Goal: Complete application form: Complete application form

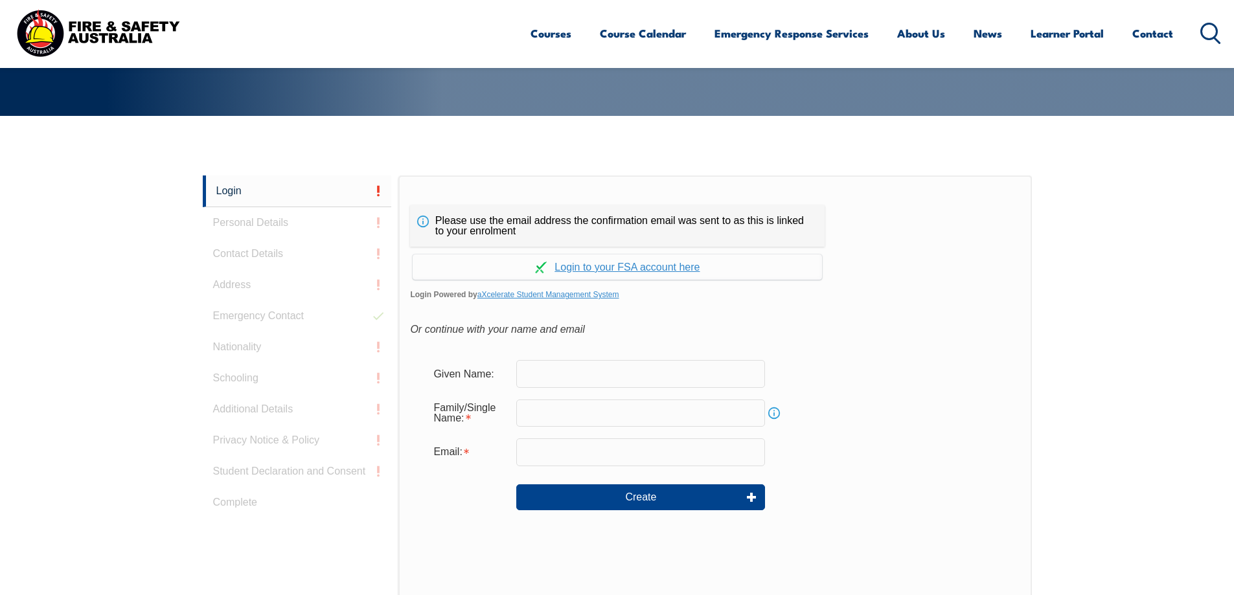
scroll to position [247, 0]
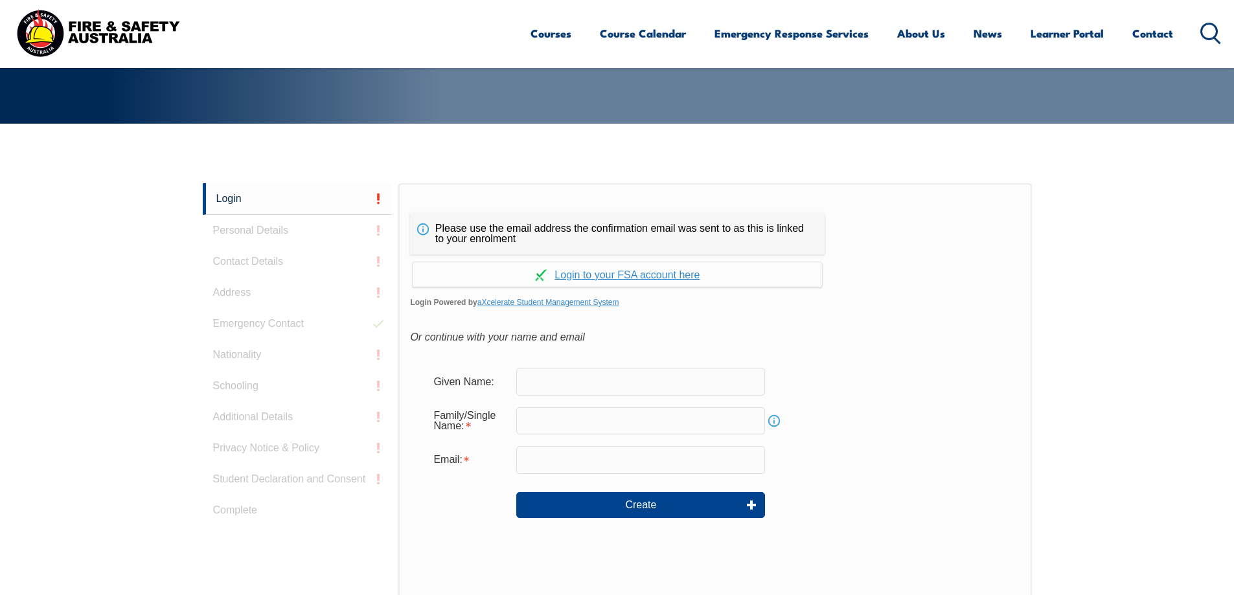
click at [613, 391] on input "text" at bounding box center [640, 381] width 249 height 27
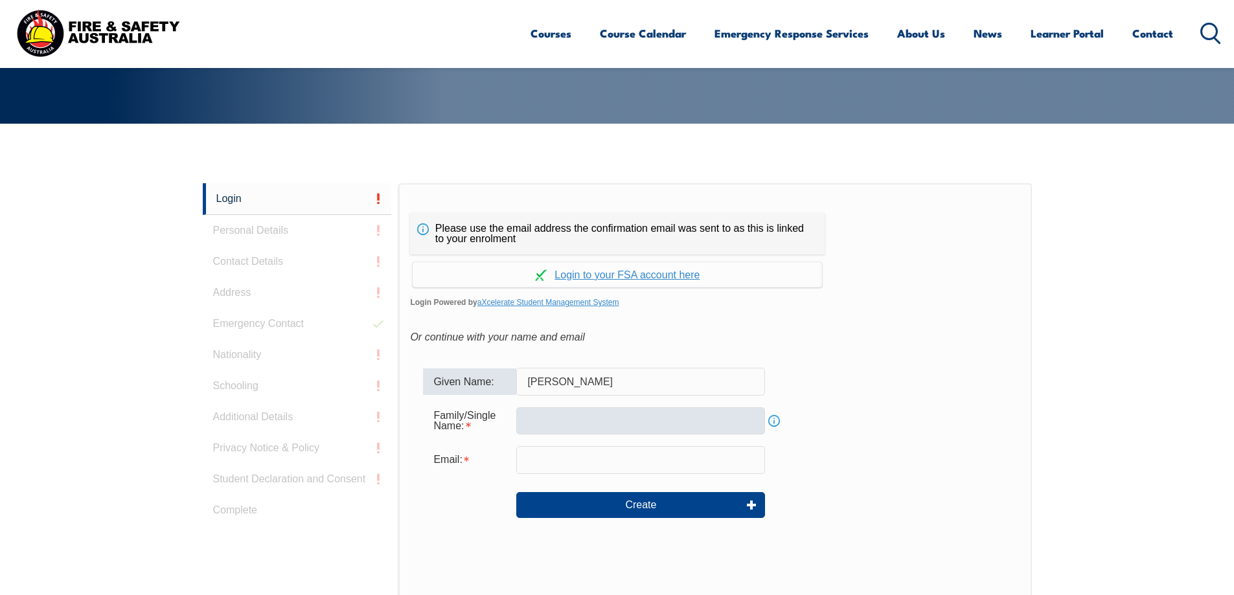
type input "[PERSON_NAME]"
click at [621, 420] on input "text" at bounding box center [640, 420] width 249 height 27
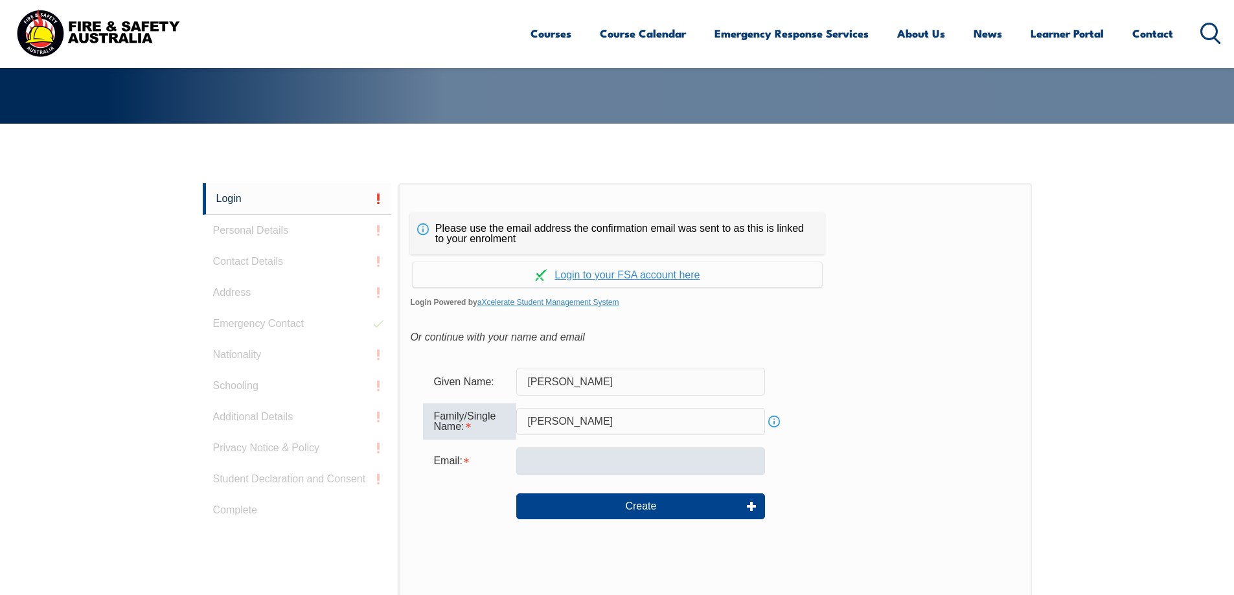
type input "Caruana"
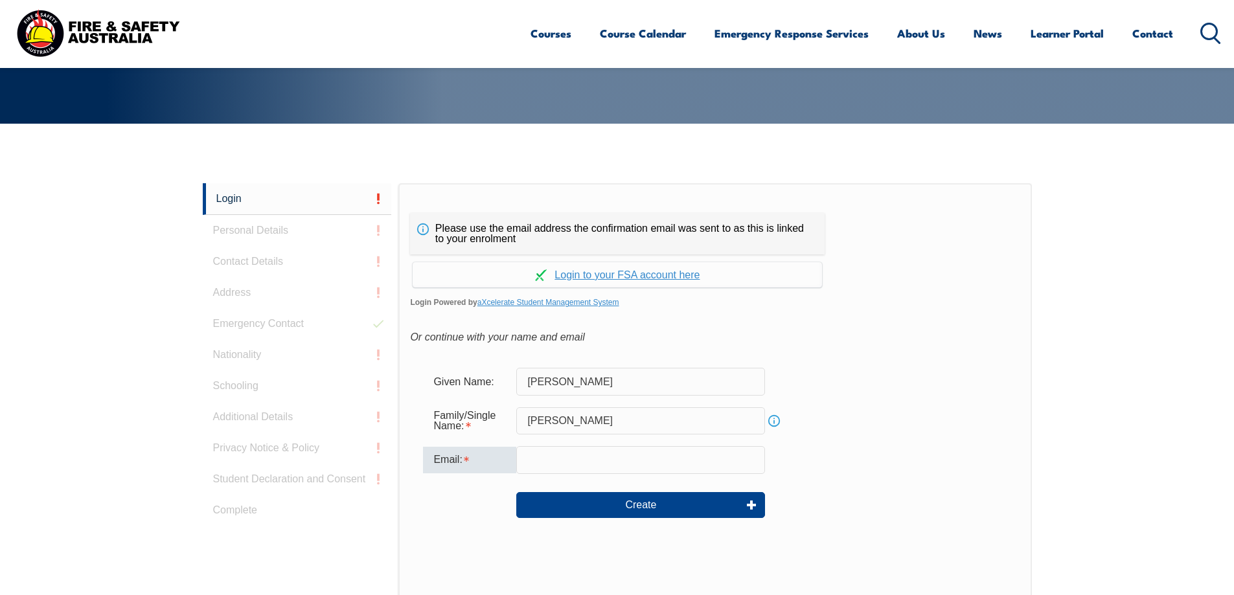
click at [612, 470] on input "email" at bounding box center [640, 459] width 249 height 27
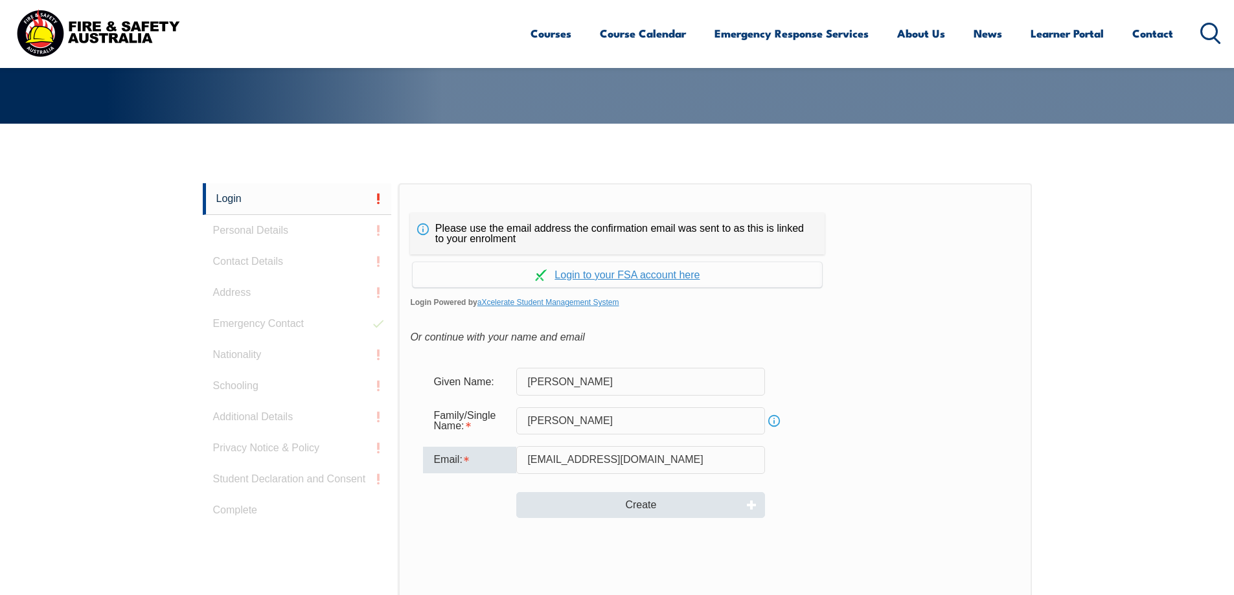
type input "jcaruana@delawarenorth.com"
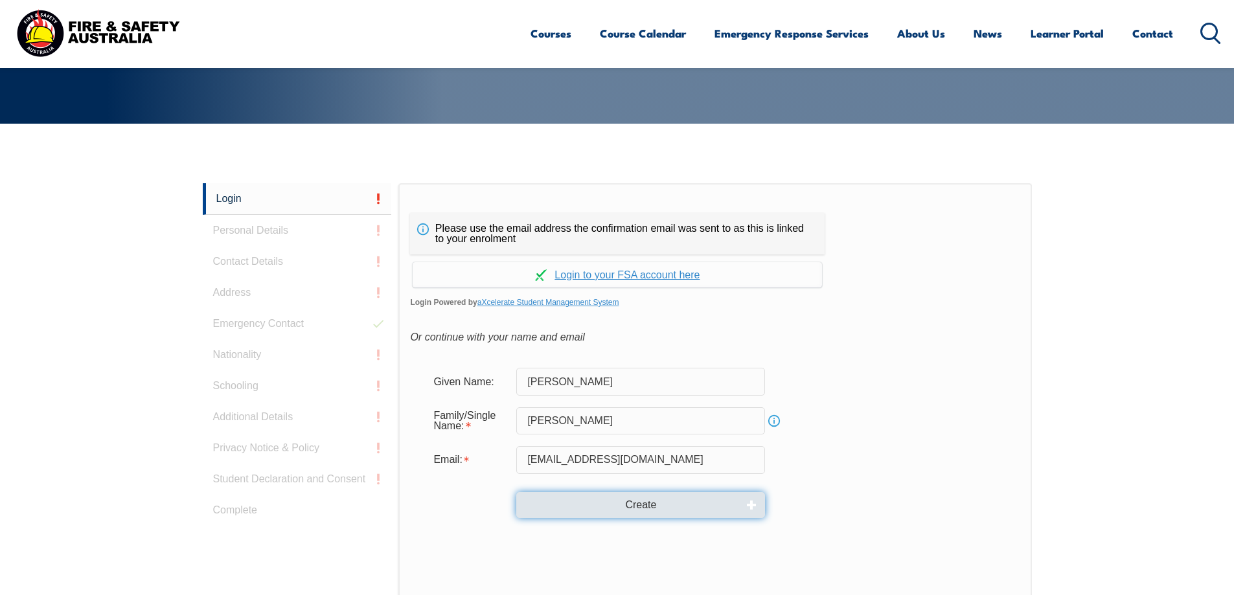
click at [639, 507] on button "Create" at bounding box center [640, 505] width 249 height 26
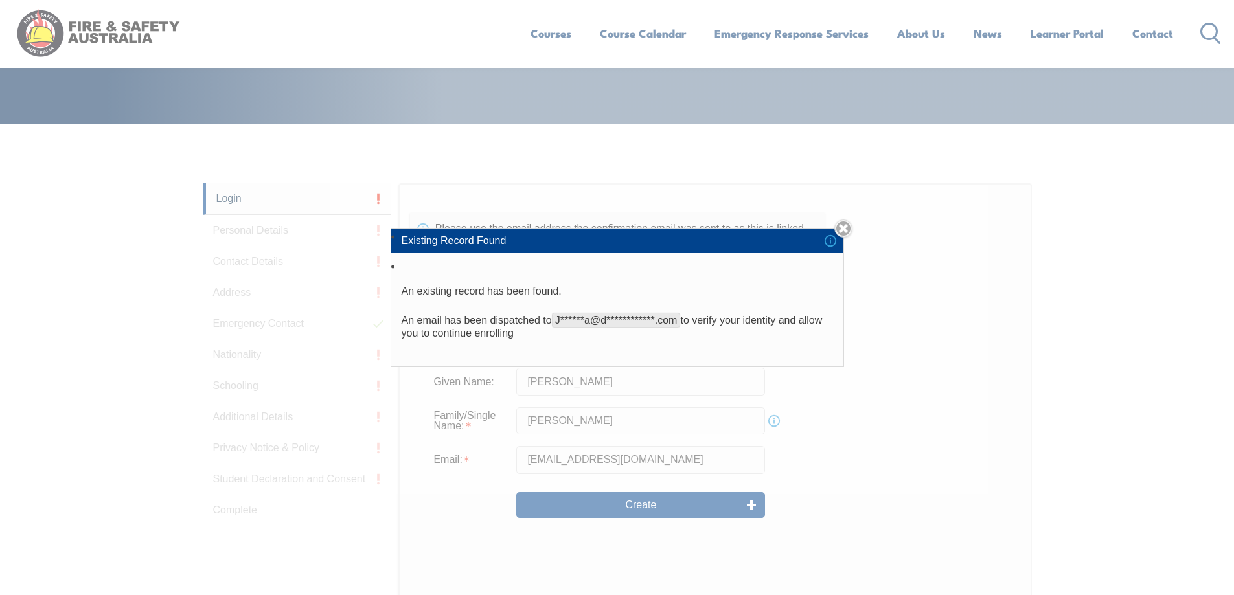
click at [659, 341] on li "**********" at bounding box center [617, 312] width 452 height 108
click at [847, 229] on link "Close" at bounding box center [843, 229] width 18 height 18
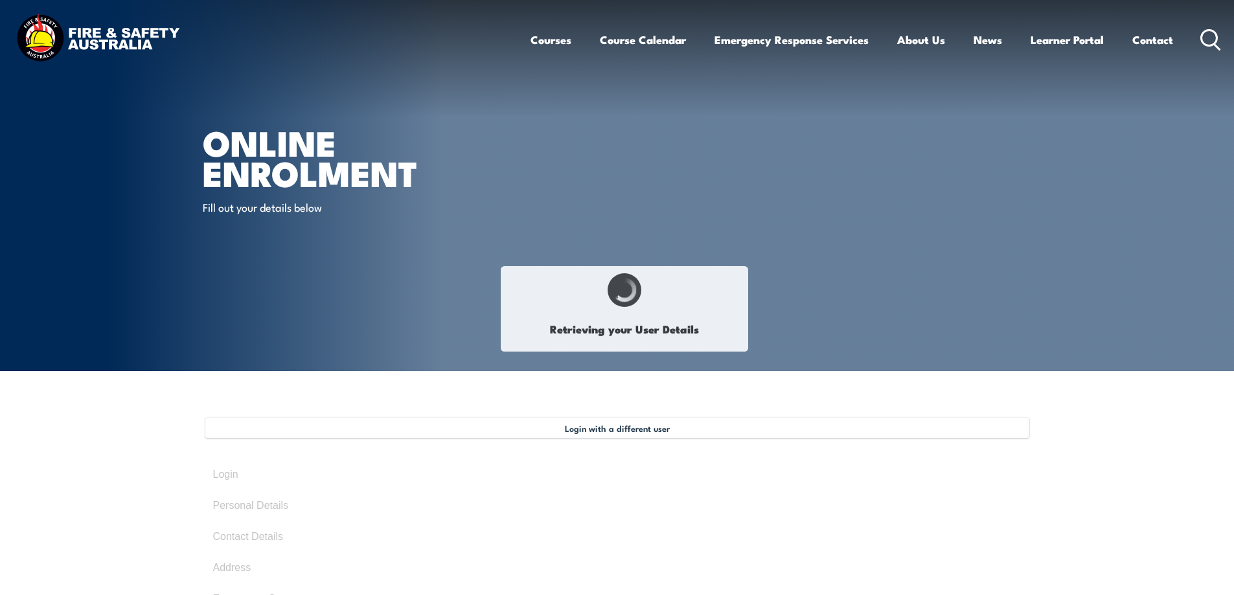
select select "Miss"
type input "[PERSON_NAME]"
type input "December 21, 1994"
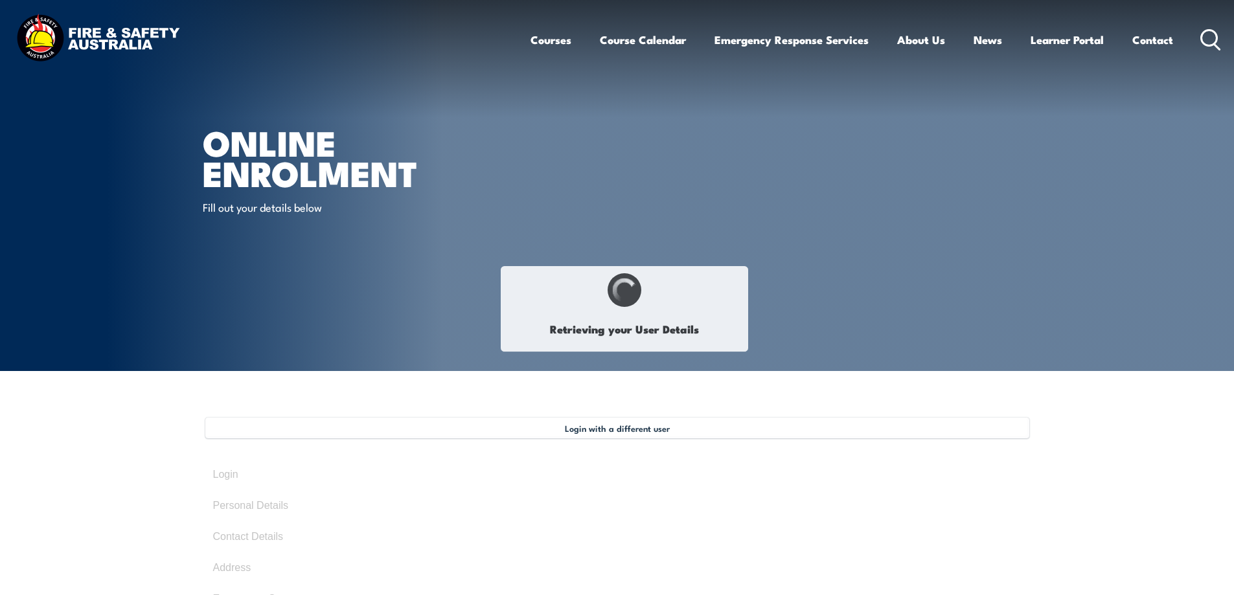
select select "F"
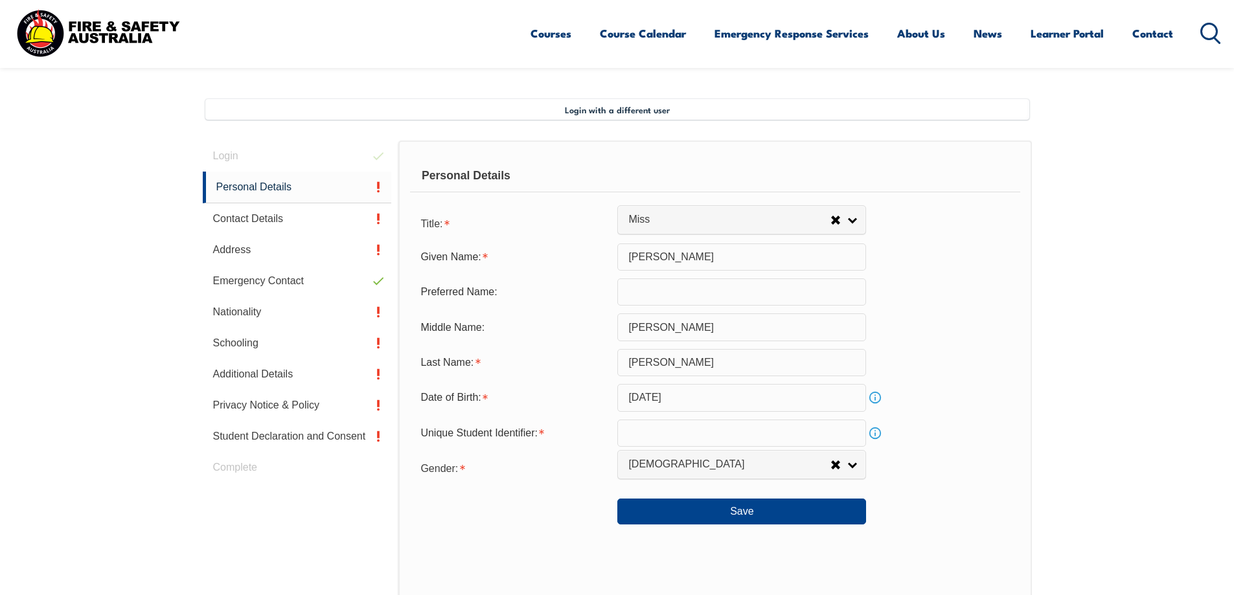
scroll to position [353, 0]
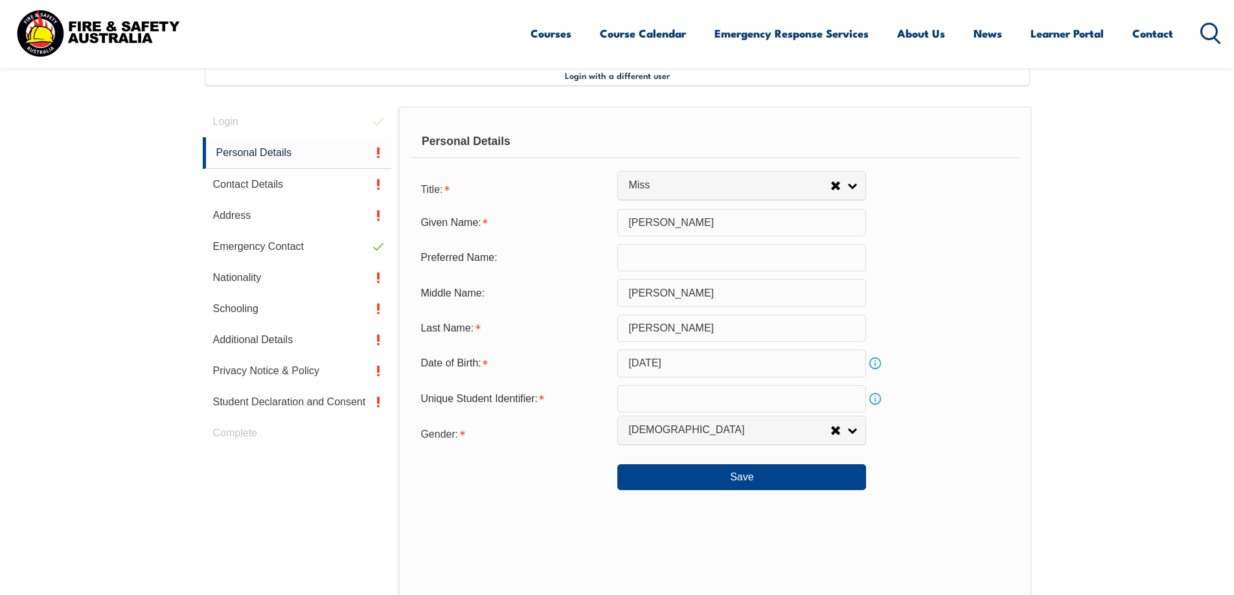
click at [876, 399] on link "Info" at bounding box center [875, 399] width 18 height 18
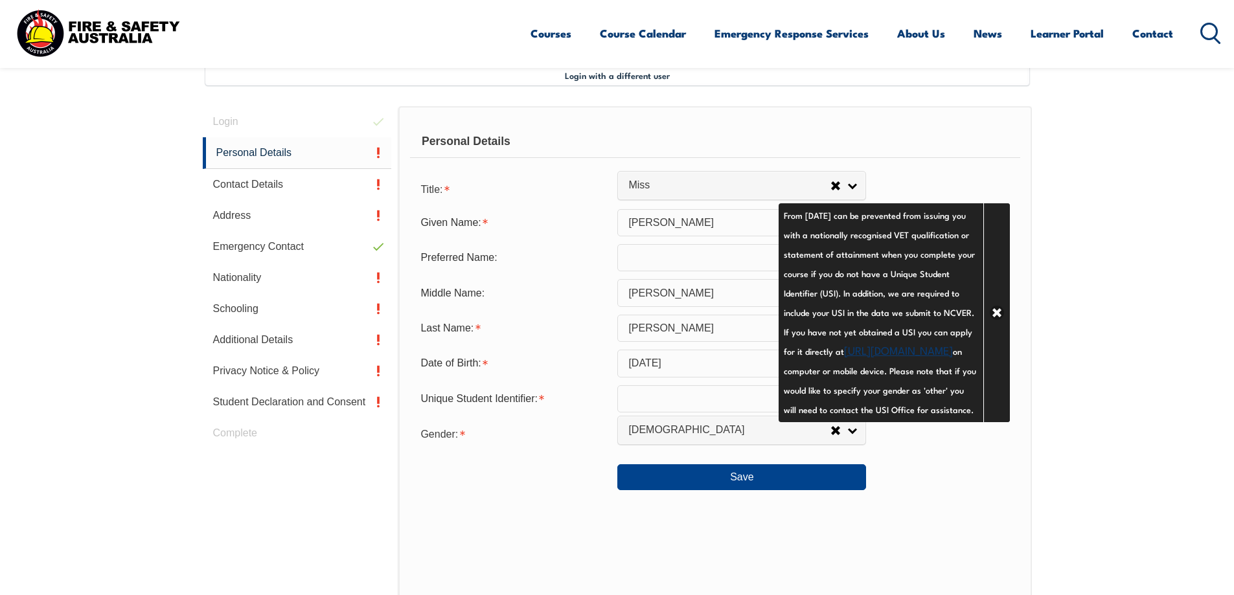
click at [989, 522] on div "Personal Details Title: Mr Mrs Ms Miss Other Miss Given Name: Jessica Preferred…" at bounding box center [714, 390] width 633 height 569
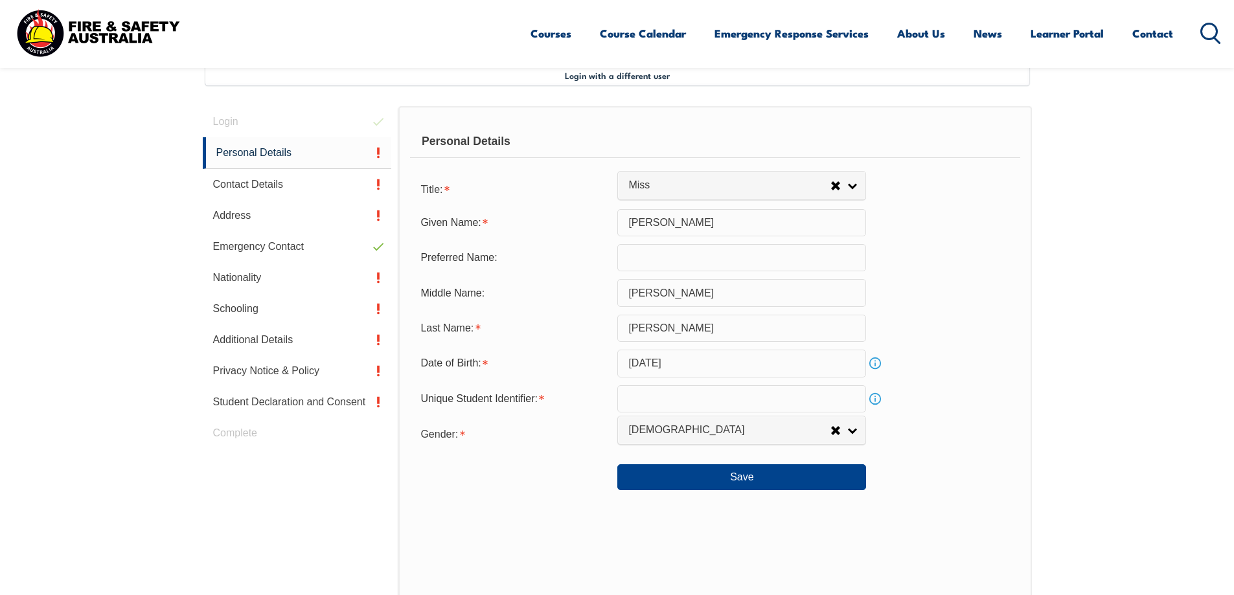
click at [654, 404] on input "text" at bounding box center [741, 398] width 249 height 27
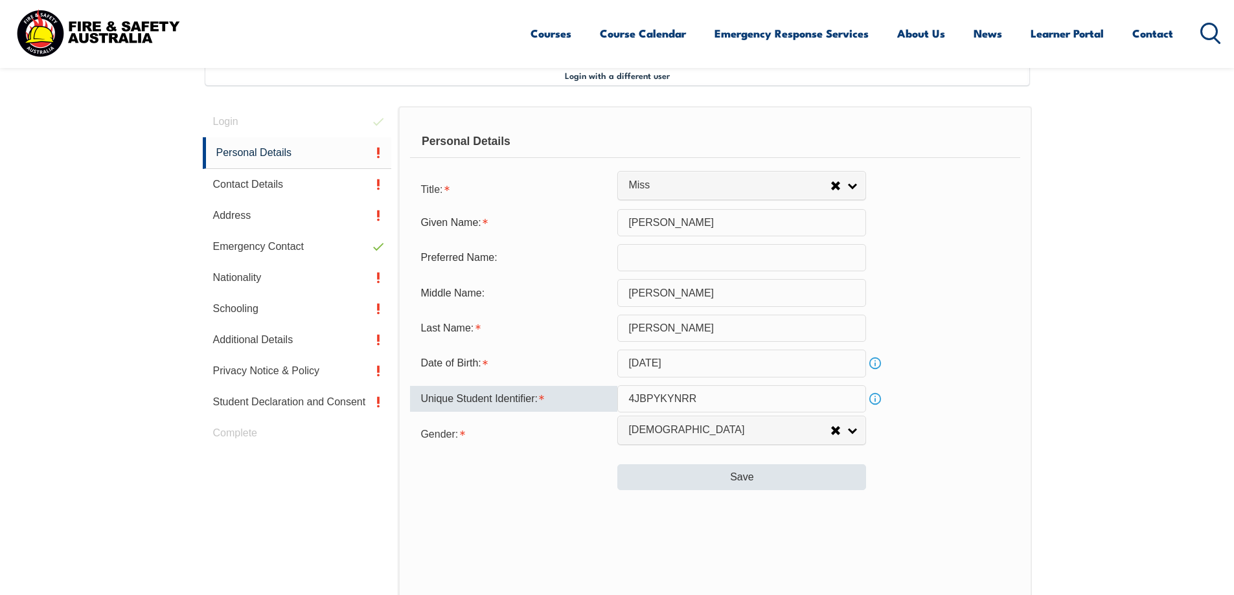
type input "4JBPYKYNRR"
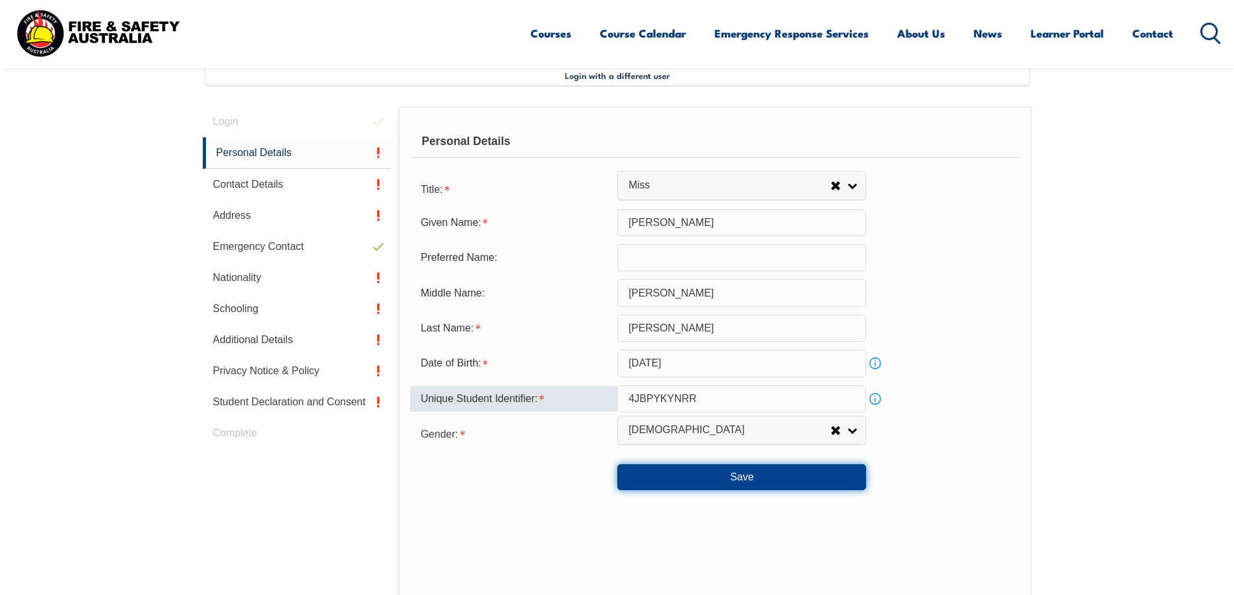
click at [756, 480] on button "Save" at bounding box center [741, 477] width 249 height 26
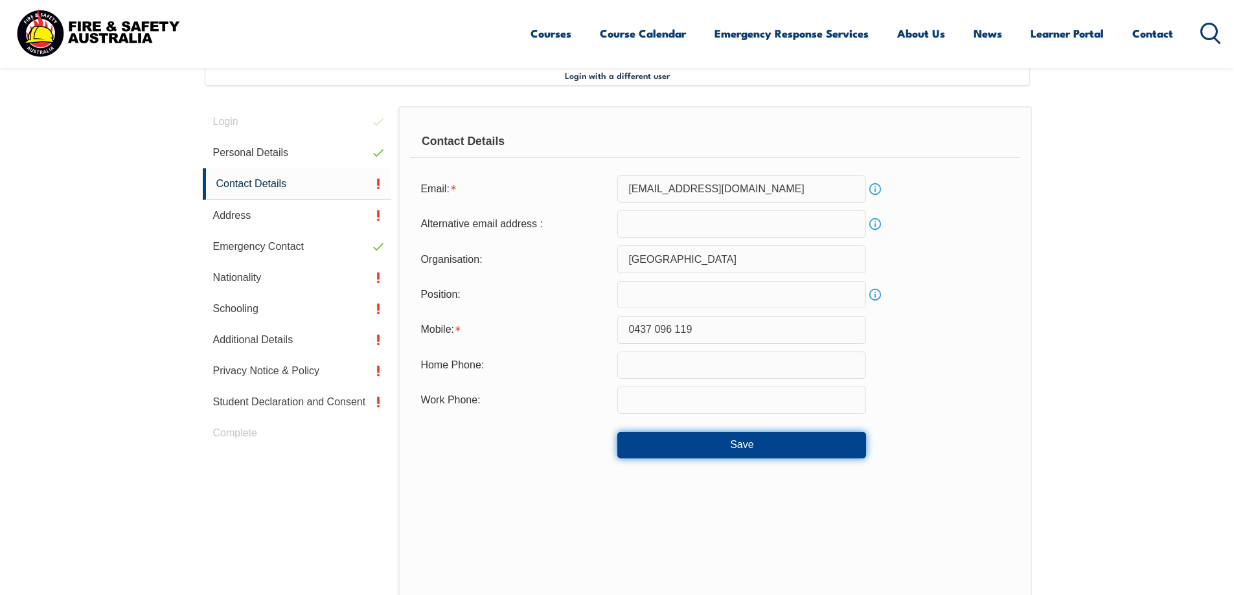
click at [725, 449] on button "Save" at bounding box center [741, 445] width 249 height 26
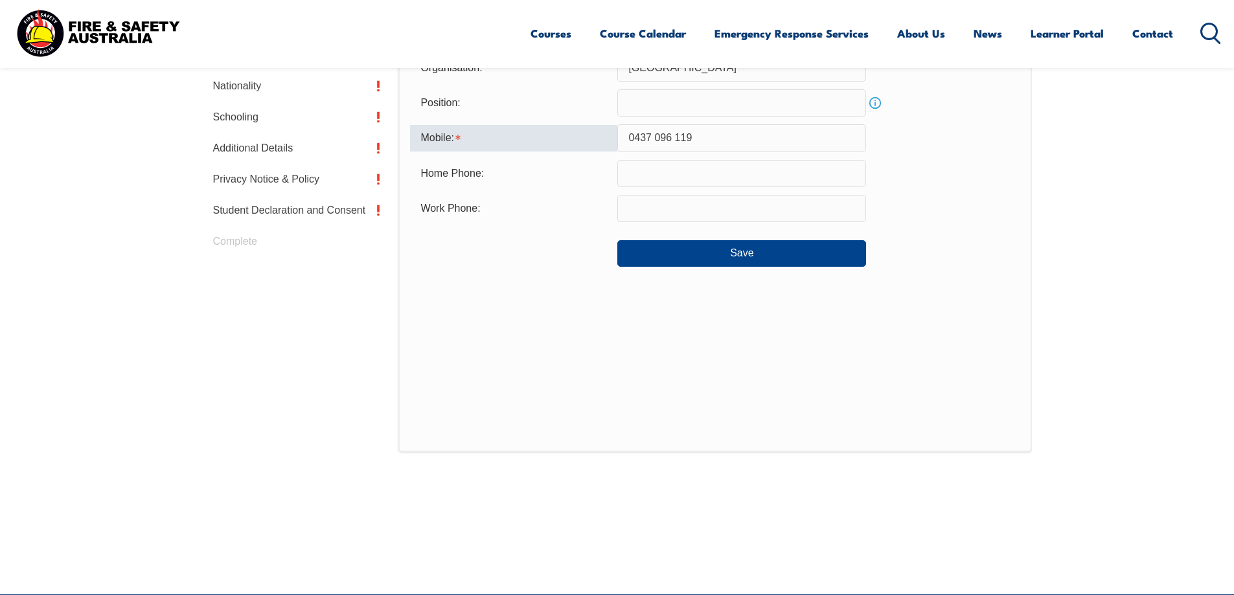
scroll to position [410, 0]
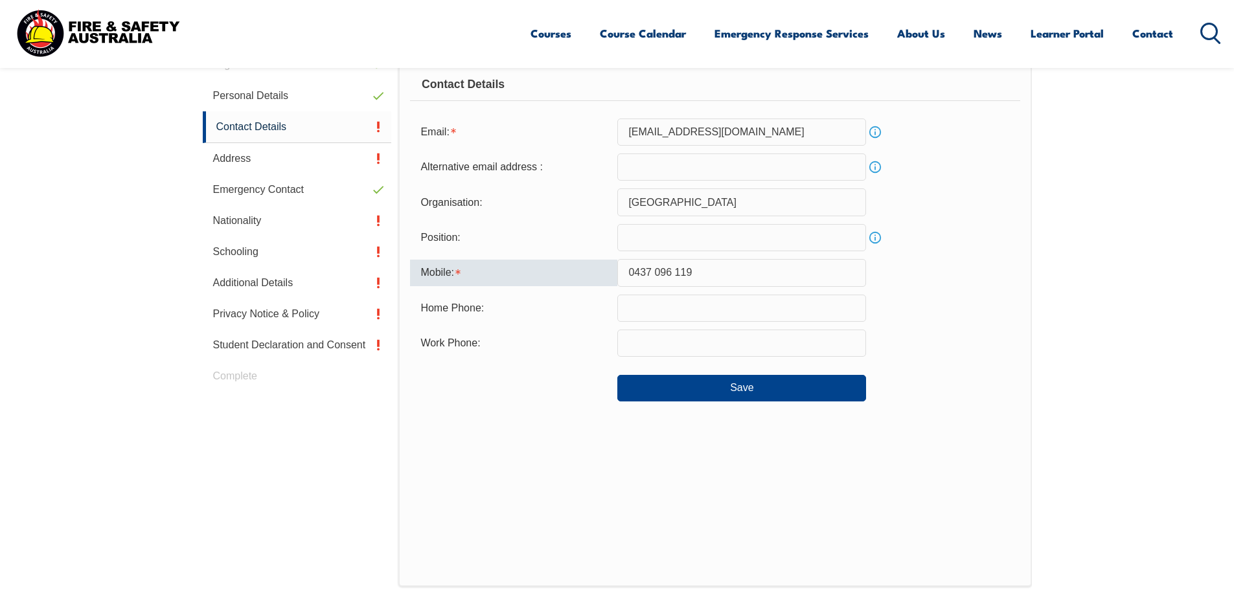
click at [655, 267] on input "0437 096 119" at bounding box center [741, 272] width 249 height 27
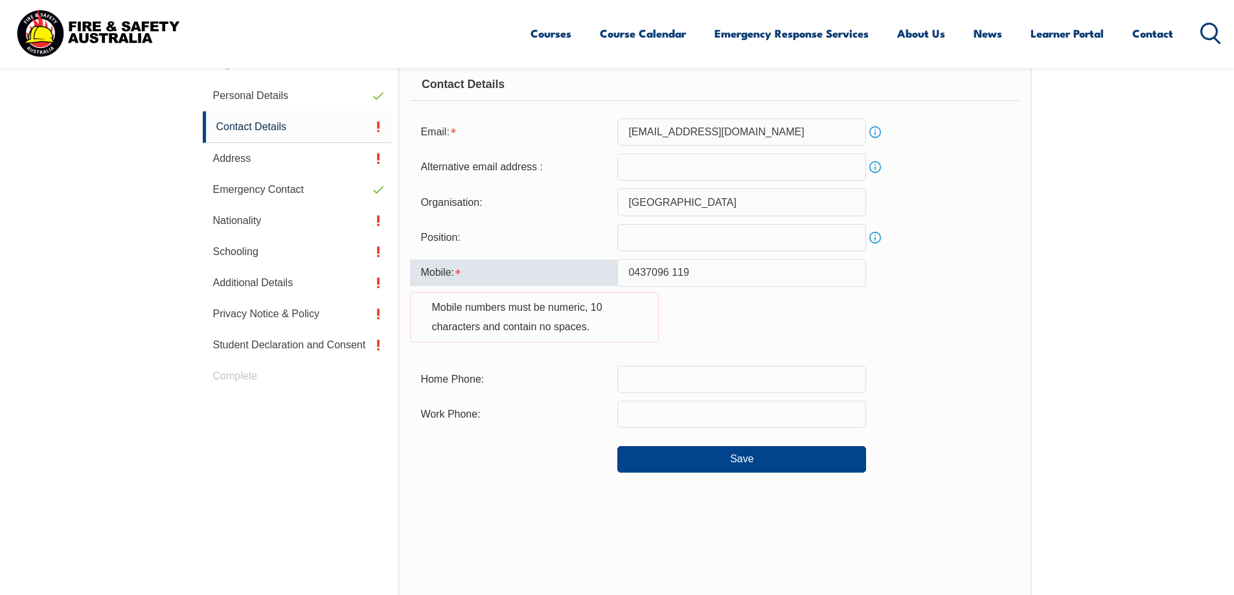
click at [674, 272] on input "0437096 119" at bounding box center [741, 272] width 249 height 27
click at [990, 359] on form "Email: Jcaruana@delawarenorth.com Info Alternative email address : Info Organis…" at bounding box center [715, 296] width 610 height 354
click at [675, 270] on input "0437096 19" at bounding box center [741, 272] width 249 height 27
click at [672, 272] on input "0437096 19" at bounding box center [741, 272] width 249 height 27
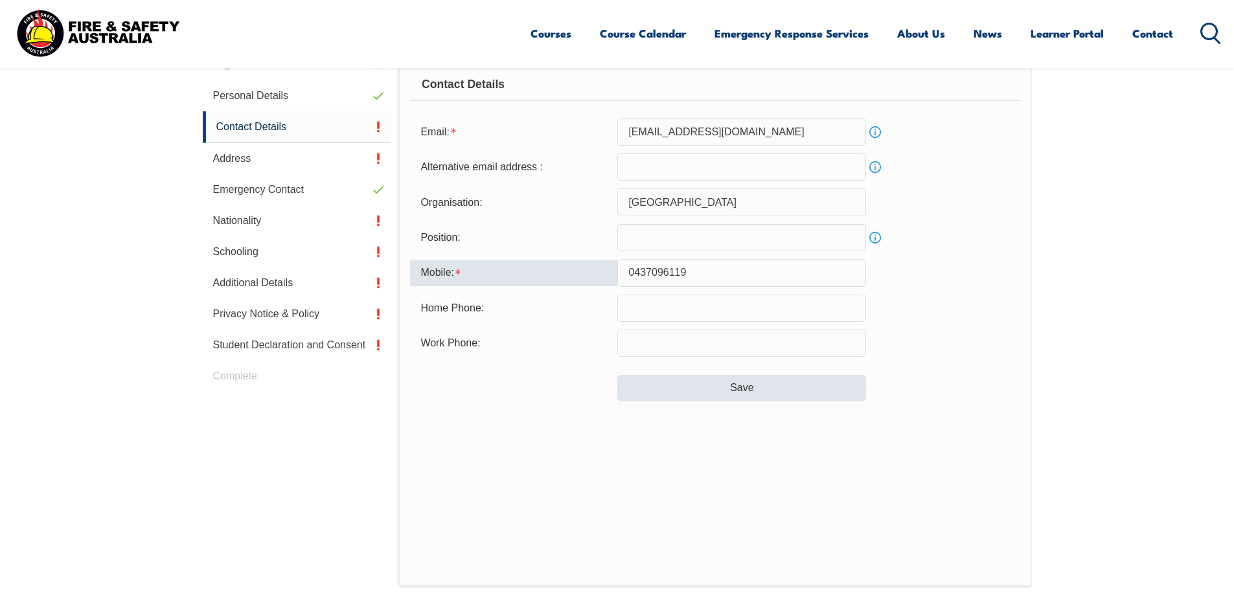
type input "0437096119"
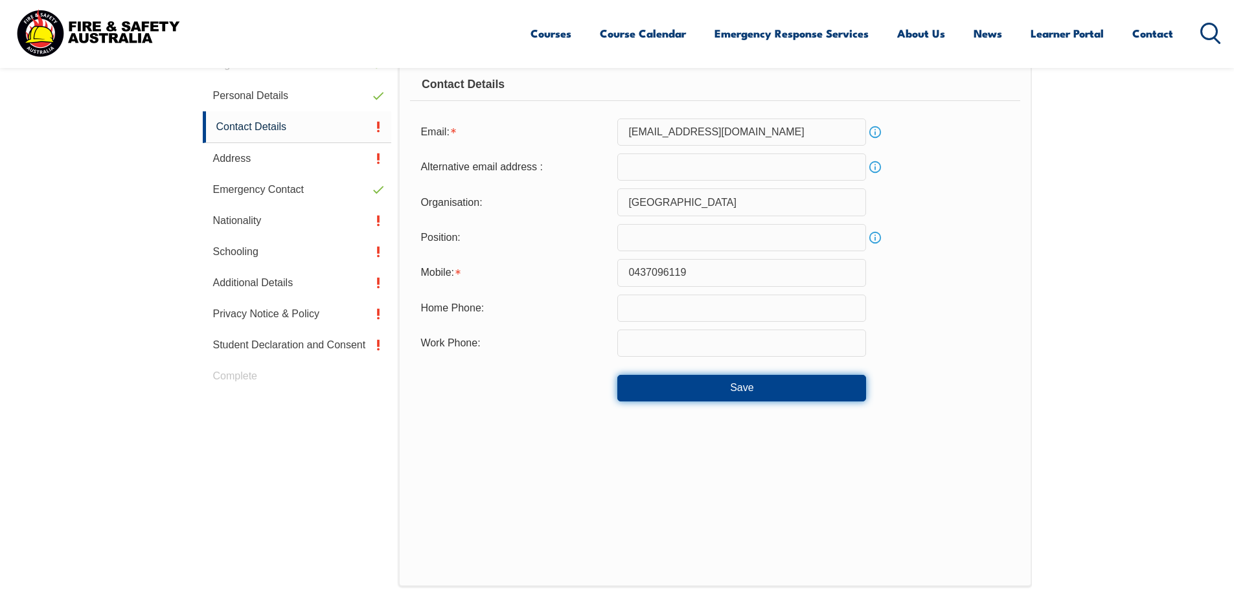
click at [740, 391] on button "Save" at bounding box center [741, 388] width 249 height 26
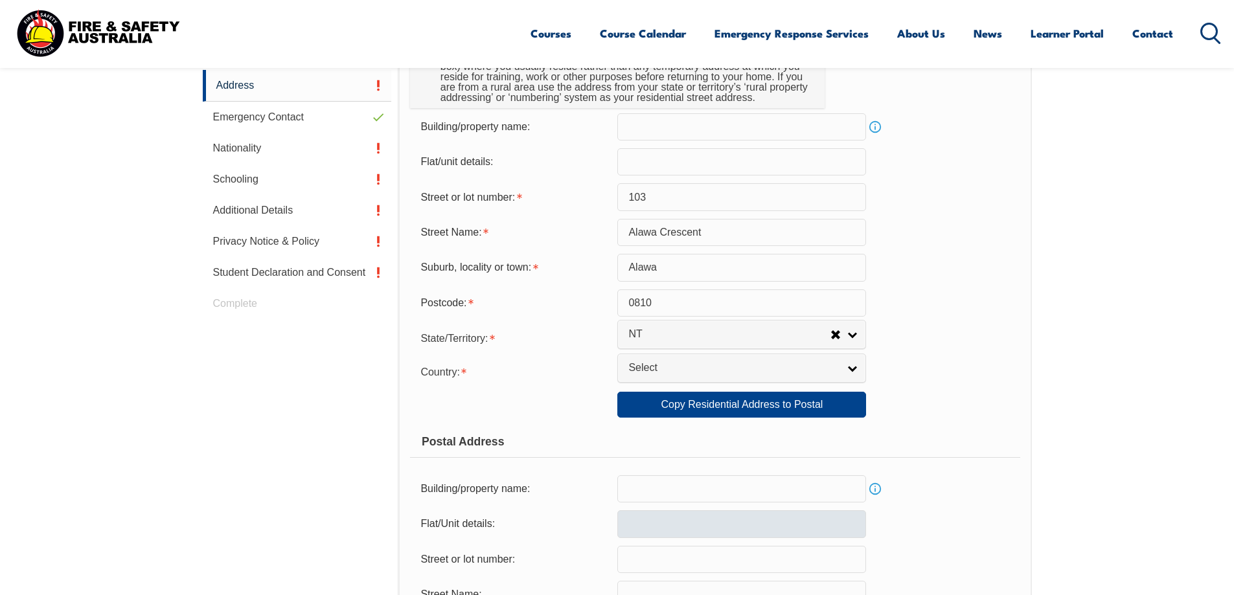
scroll to position [547, 0]
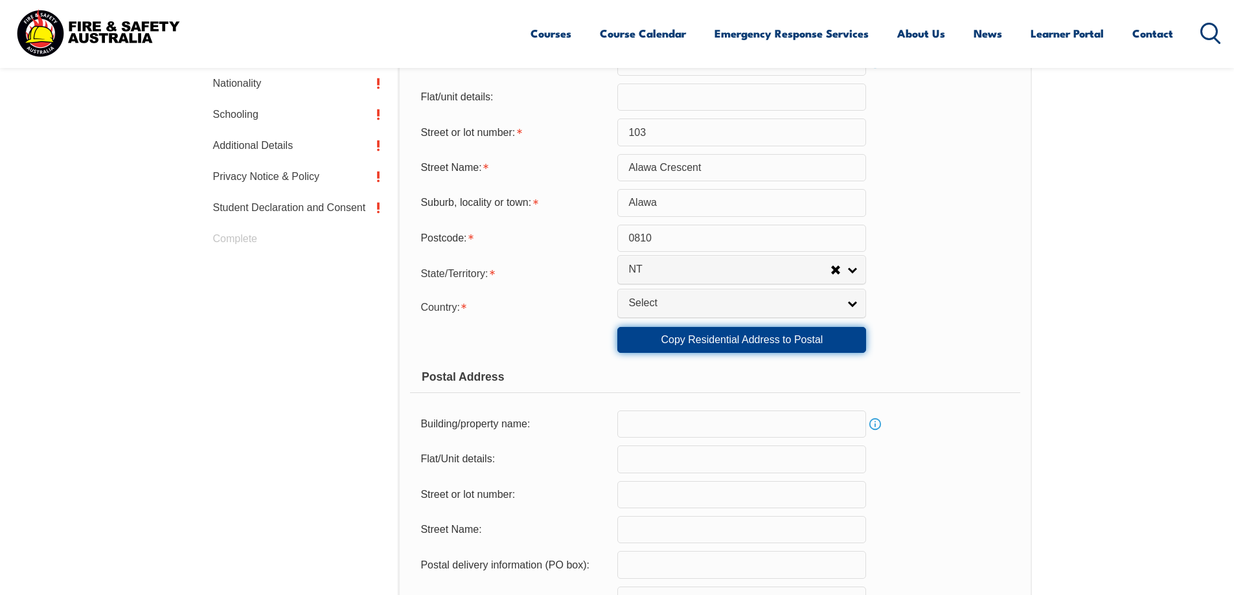
click at [712, 341] on link "Copy Residential Address to Postal" at bounding box center [741, 340] width 249 height 26
type input "103"
type input "Alawa Crescent"
type input "Alawa"
select select "NT"
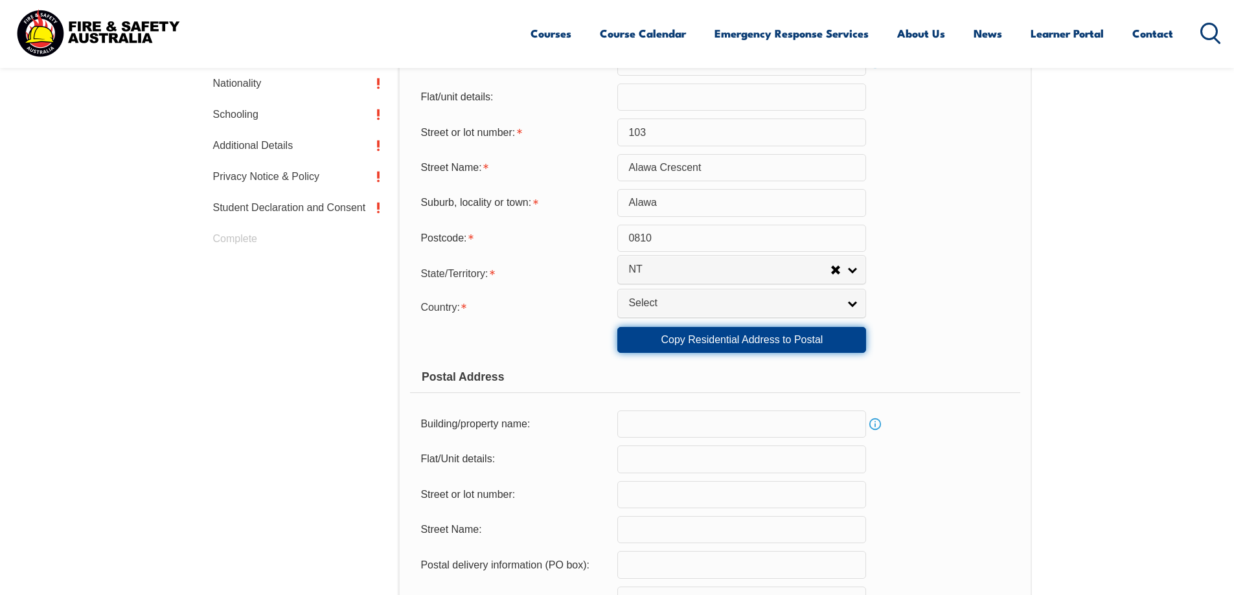
type input "0810"
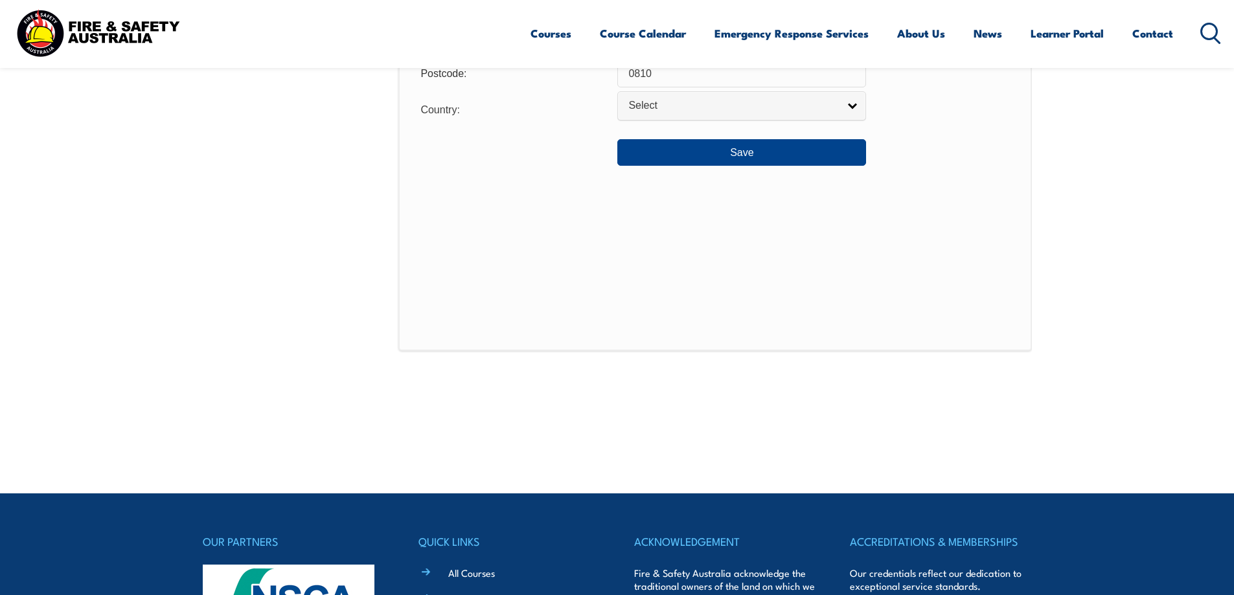
scroll to position [1001, 0]
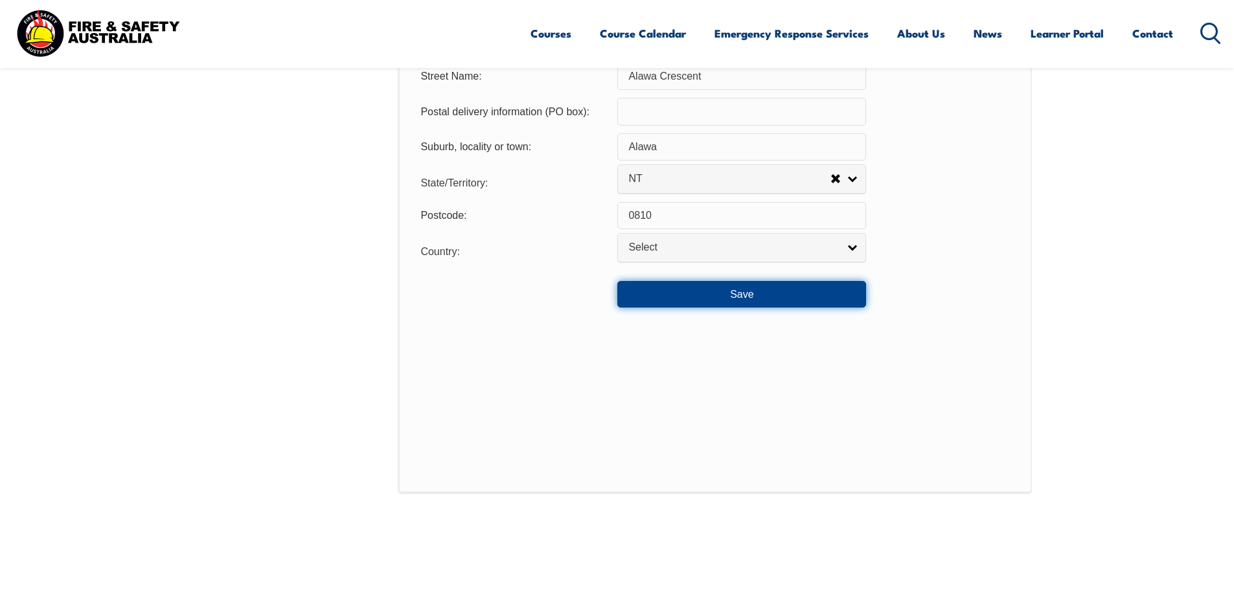
drag, startPoint x: 732, startPoint y: 294, endPoint x: 846, endPoint y: 314, distance: 115.6
click at [732, 295] on button "Save" at bounding box center [741, 294] width 249 height 26
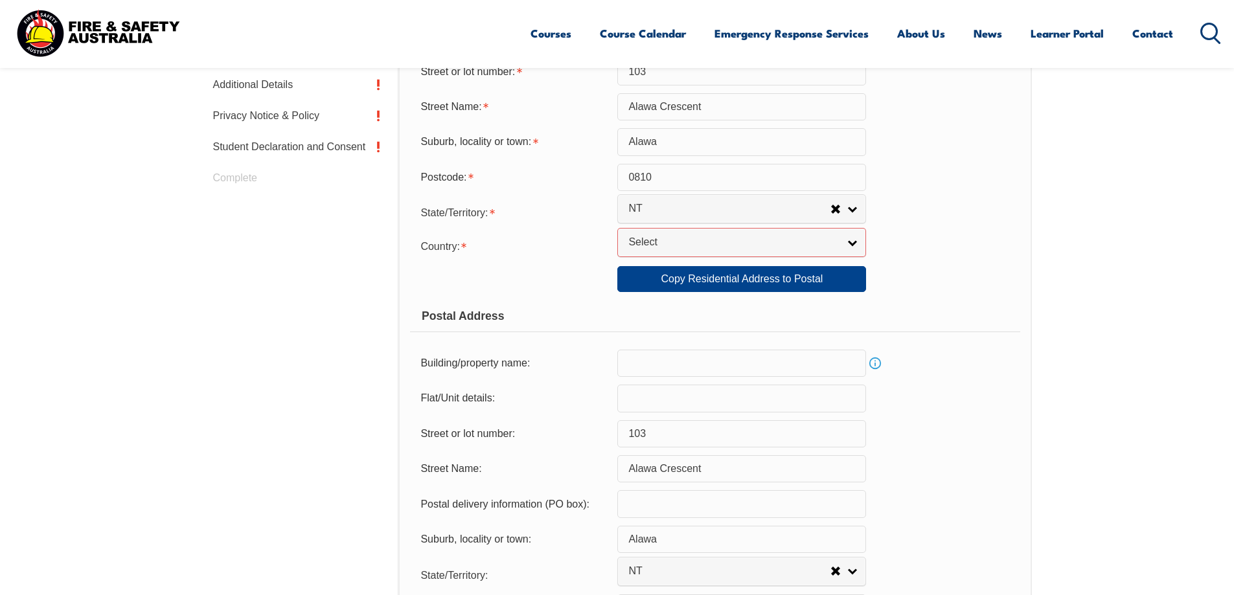
scroll to position [446, 0]
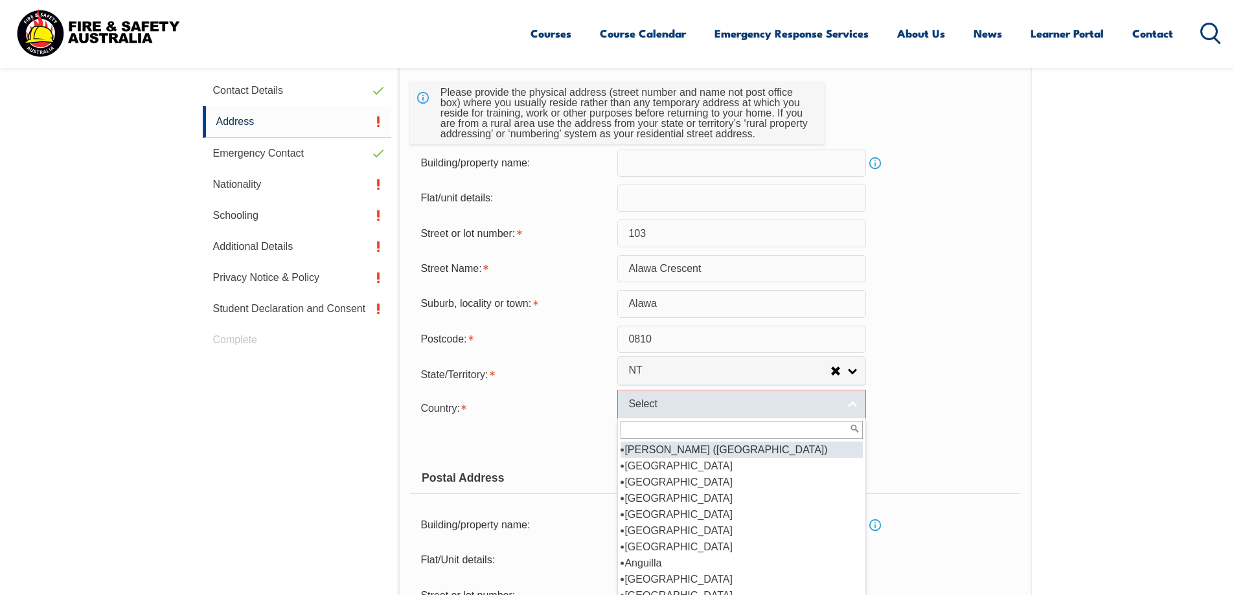
click at [850, 396] on link "Select" at bounding box center [741, 404] width 249 height 29
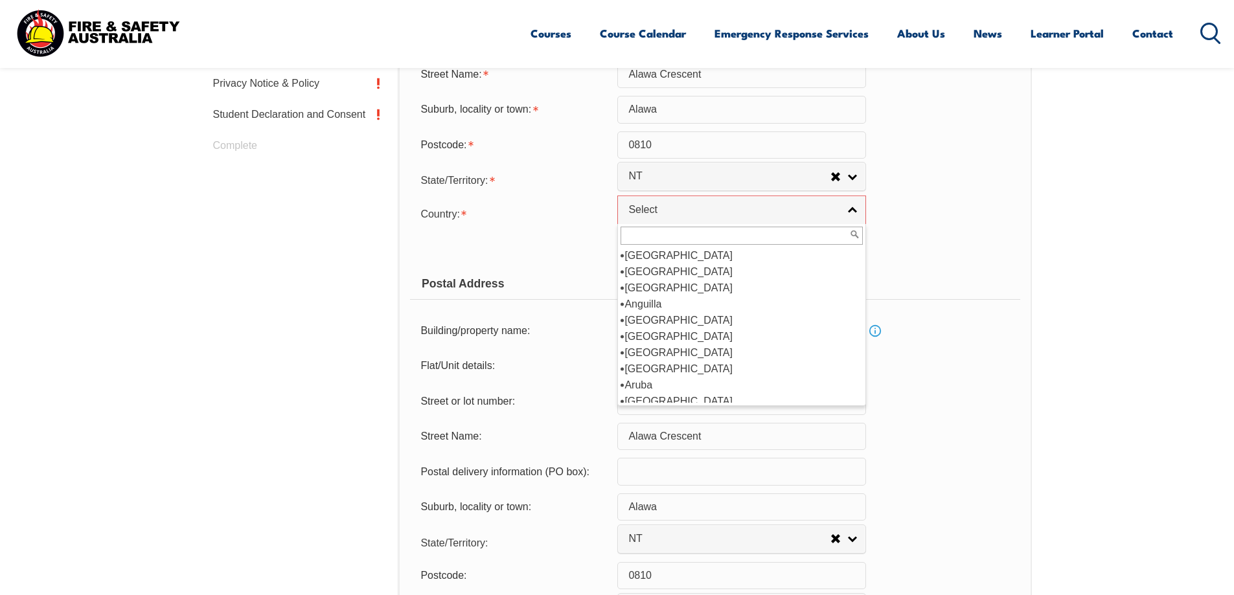
scroll to position [130, 0]
click at [722, 337] on li "Australia" at bounding box center [742, 336] width 242 height 16
select select "1101"
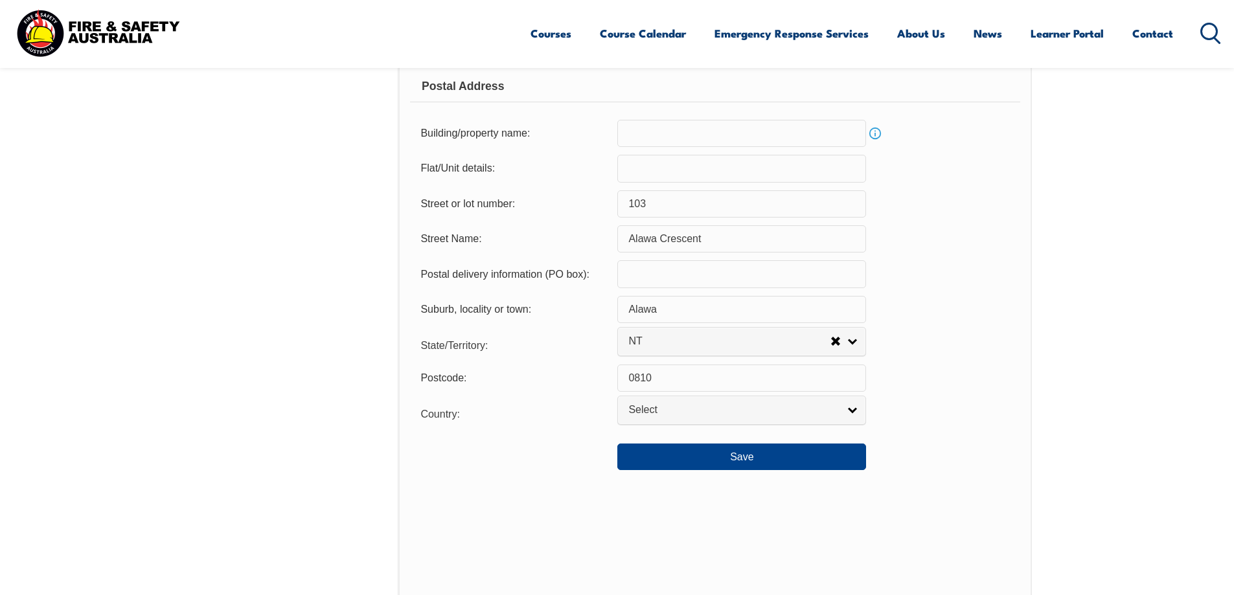
scroll to position [965, 0]
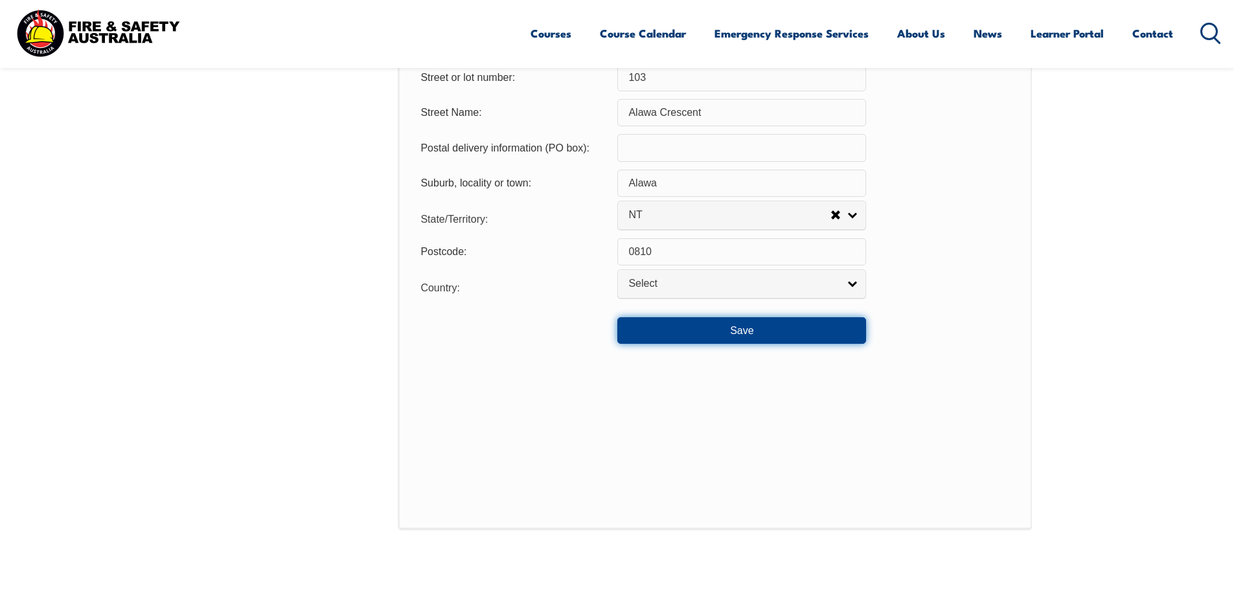
drag, startPoint x: 752, startPoint y: 329, endPoint x: 840, endPoint y: 330, distance: 88.1
click at [753, 330] on button "Save" at bounding box center [741, 330] width 249 height 26
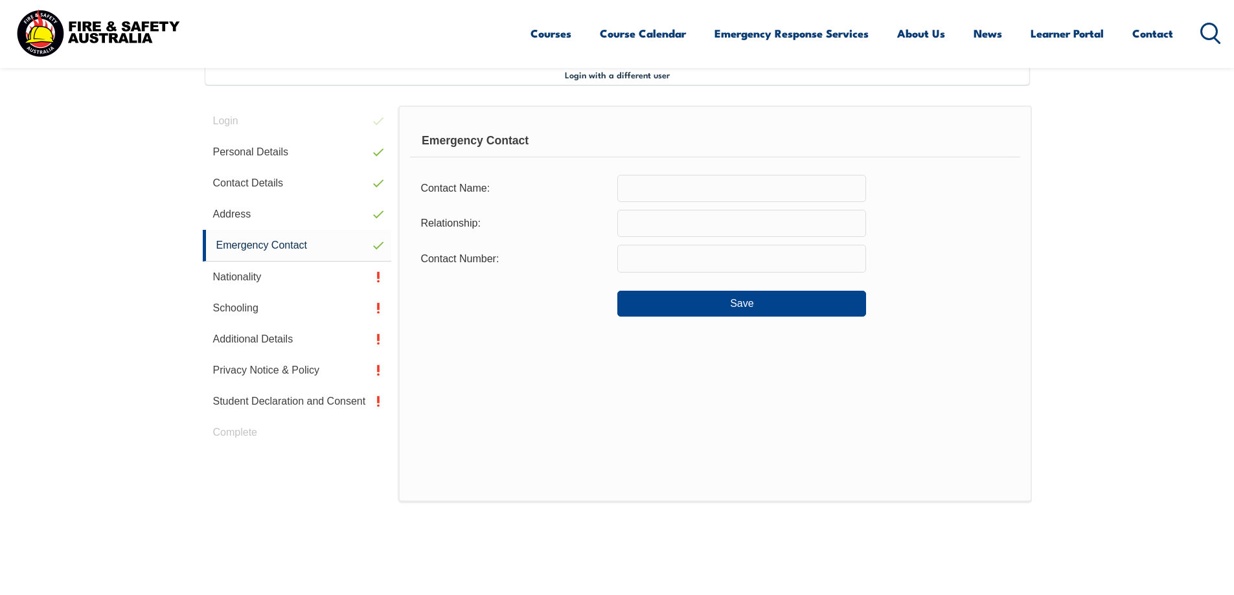
scroll to position [353, 0]
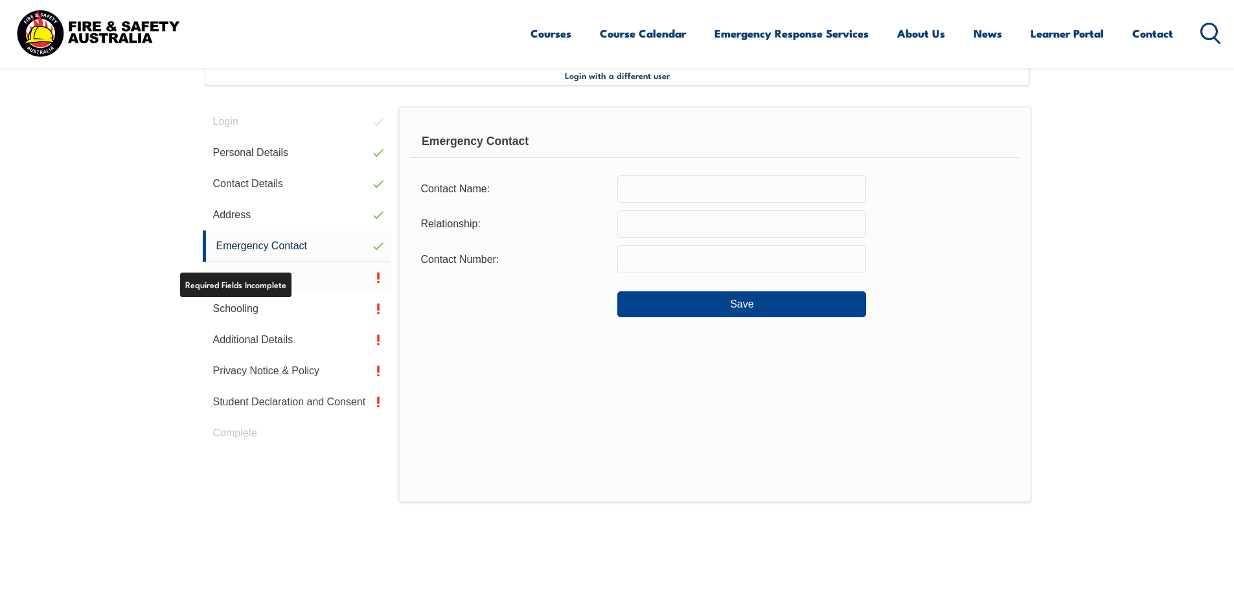
click at [333, 283] on link "Nationality" at bounding box center [297, 277] width 189 height 31
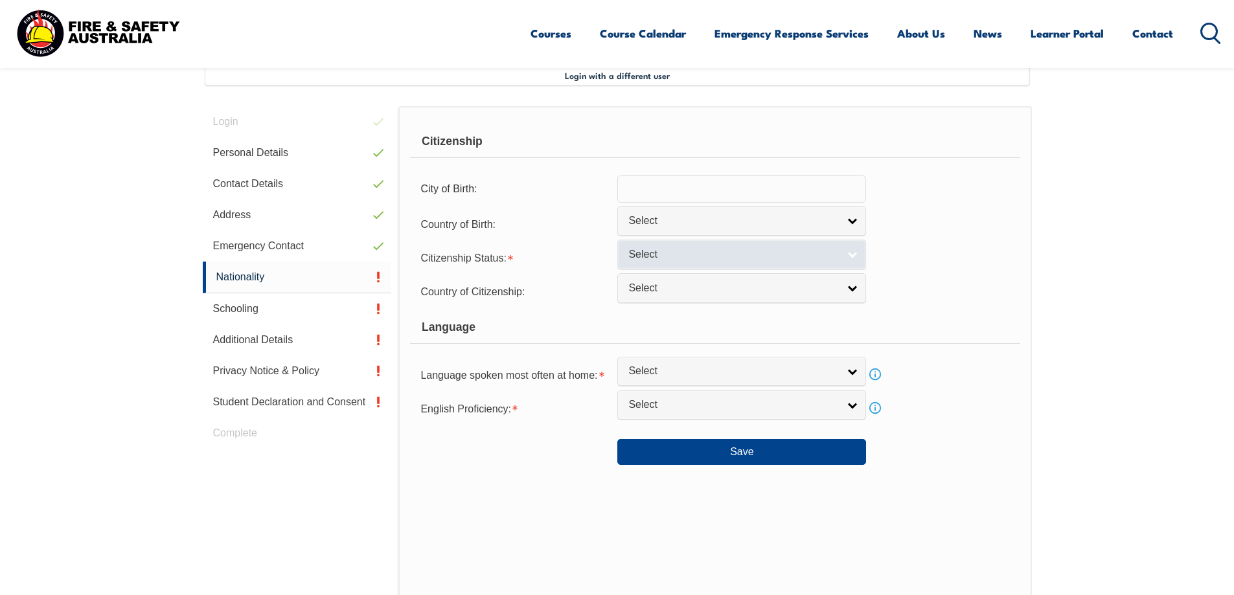
click at [816, 254] on span "Select" at bounding box center [733, 255] width 210 height 14
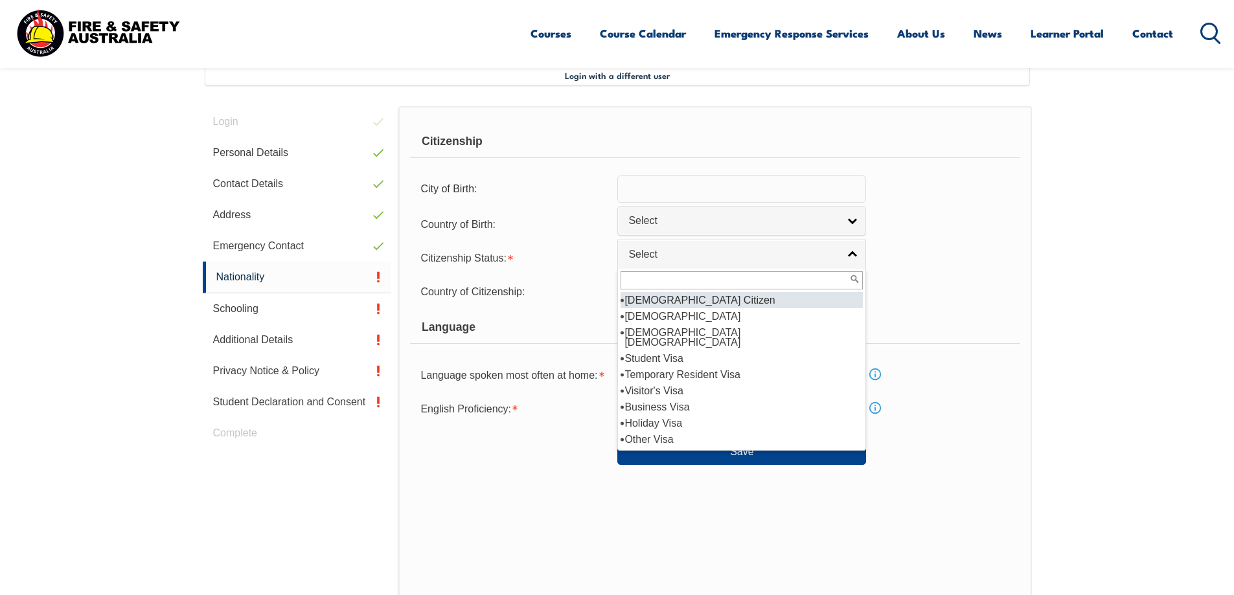
click at [783, 301] on li "Australian Citizen" at bounding box center [742, 300] width 242 height 16
select select "1"
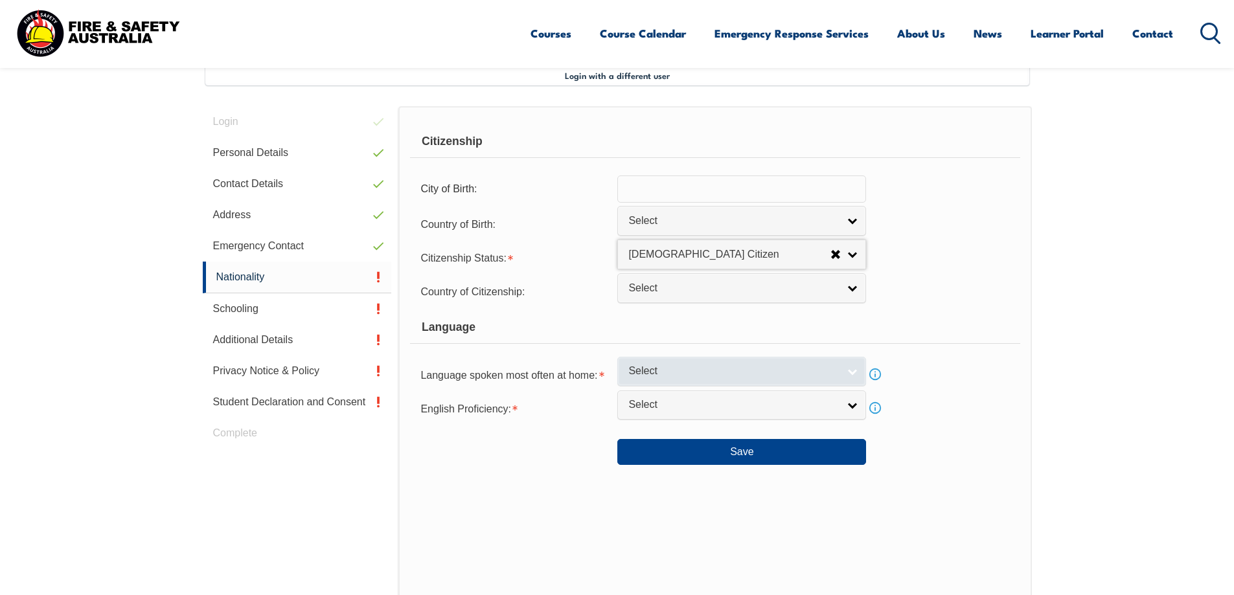
click at [727, 375] on span "Select" at bounding box center [733, 372] width 210 height 14
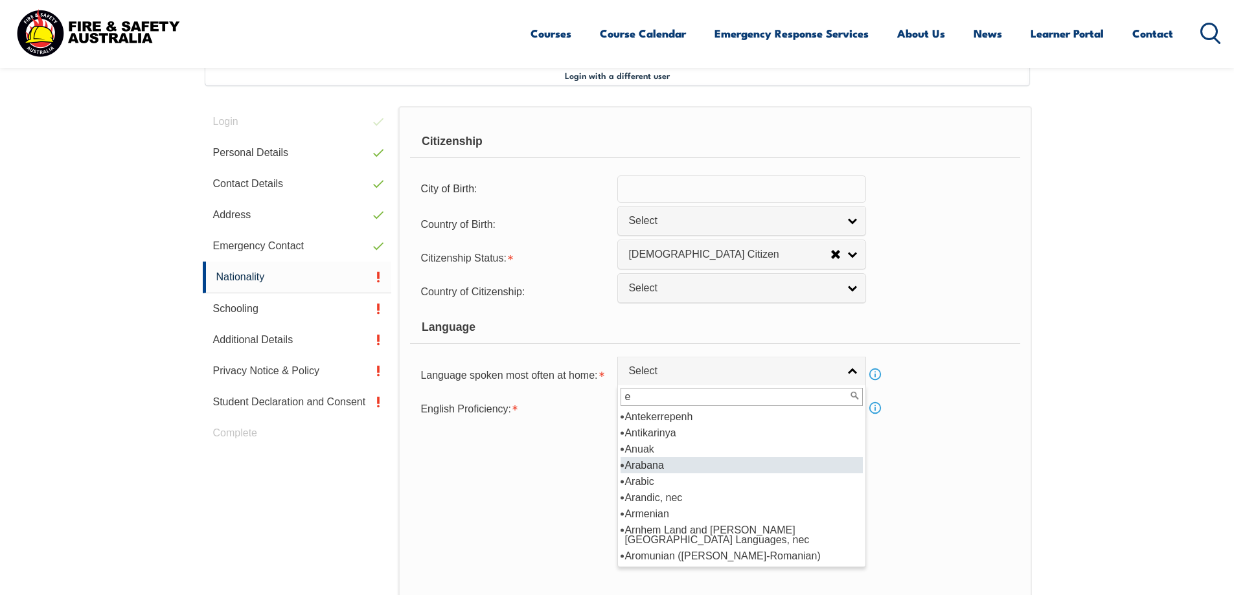
scroll to position [0, 0]
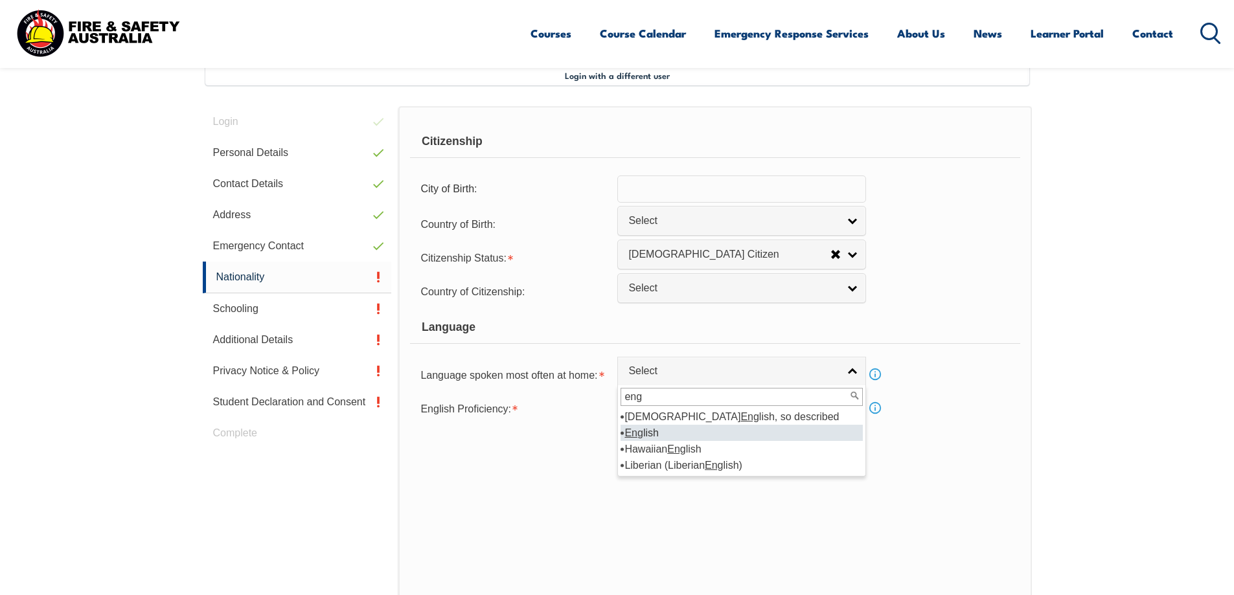
type input "eng"
click at [743, 434] on li "Eng lish" at bounding box center [742, 433] width 242 height 16
select select "1201"
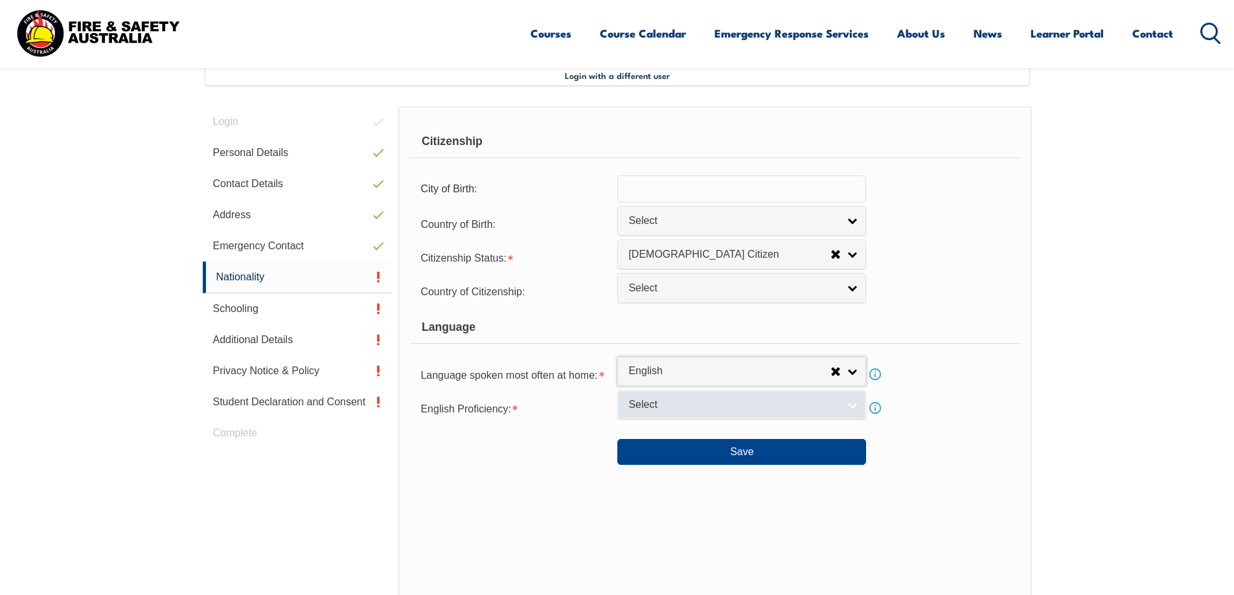
click at [718, 406] on span "Select" at bounding box center [733, 405] width 210 height 14
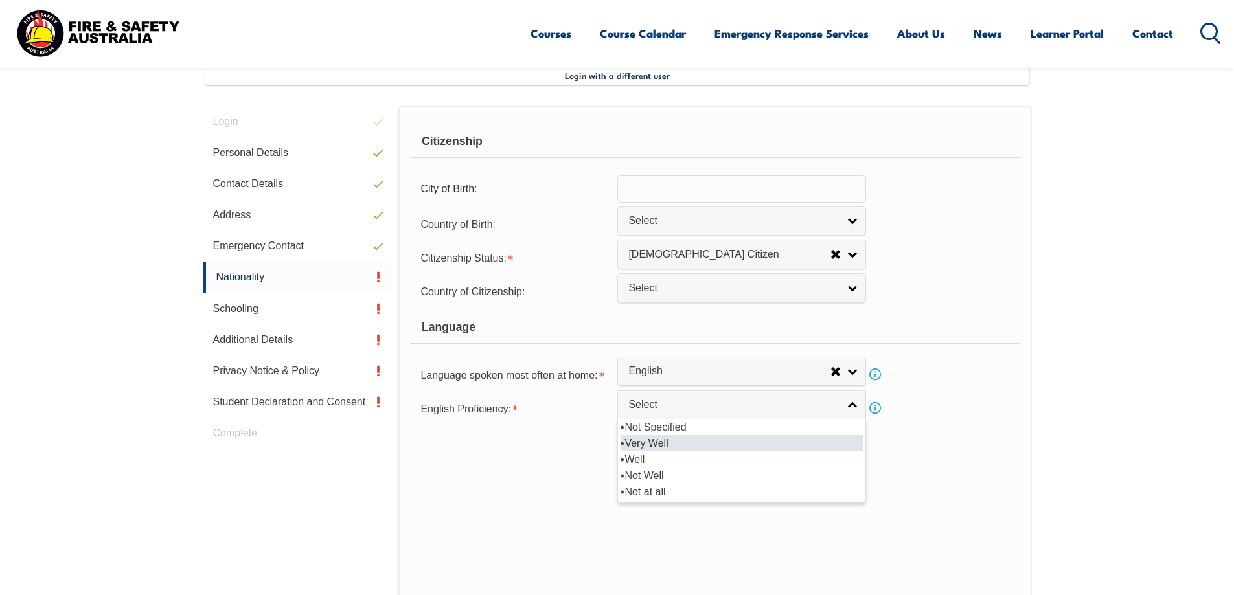
click at [716, 444] on li "Very Well" at bounding box center [742, 443] width 242 height 16
select select "1"
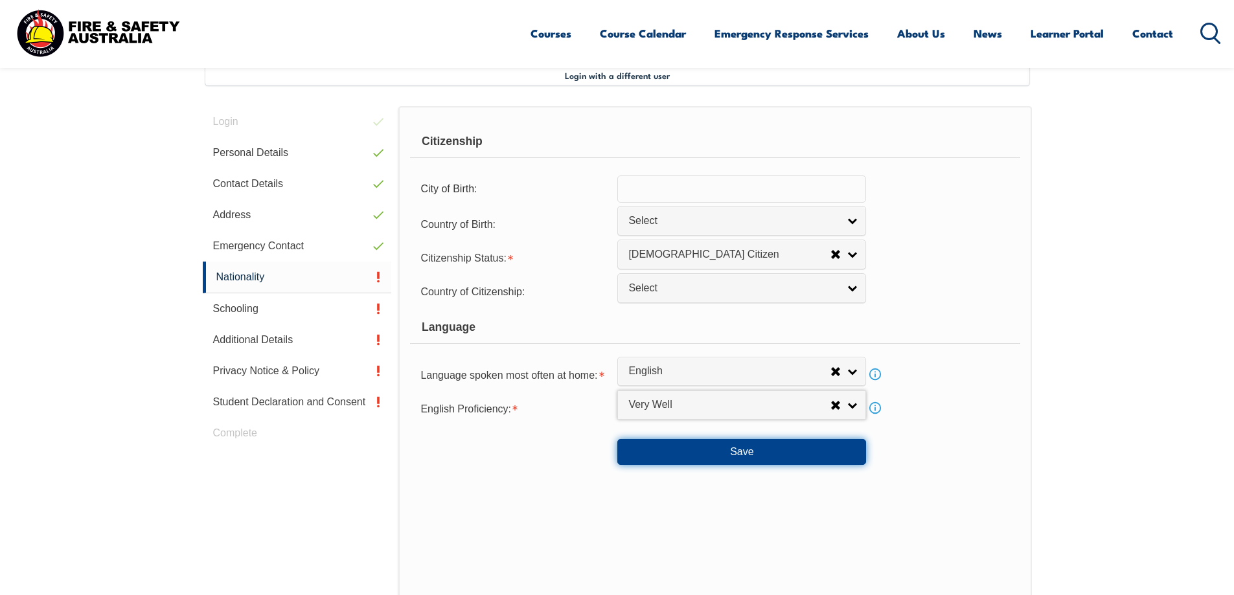
click at [751, 449] on button "Save" at bounding box center [741, 452] width 249 height 26
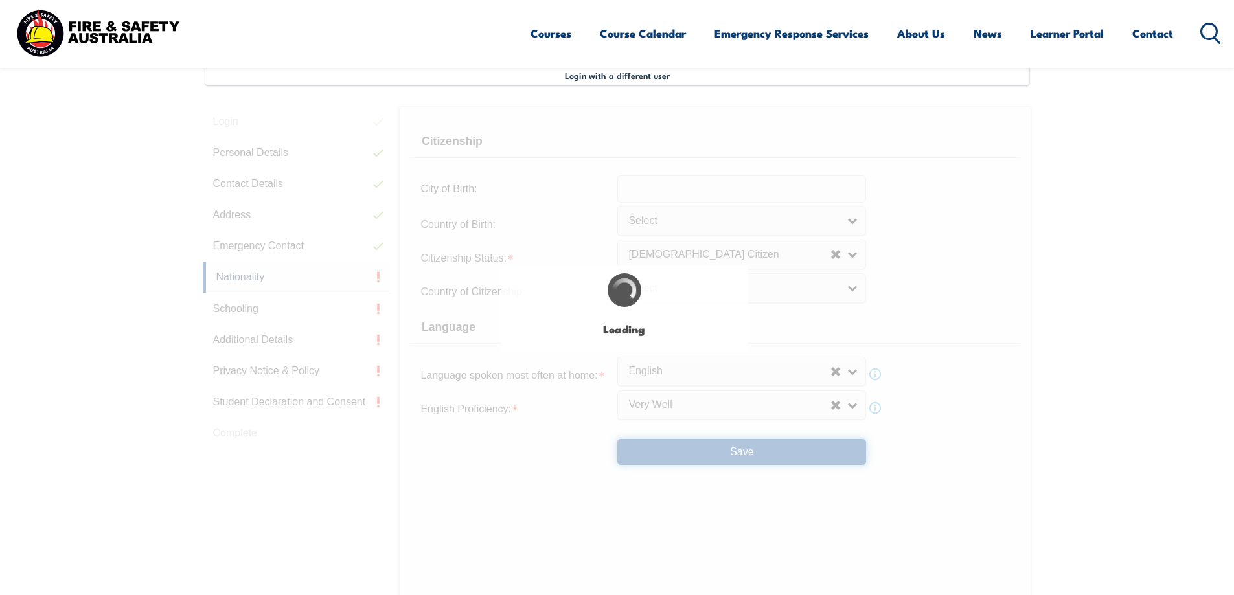
select select "false"
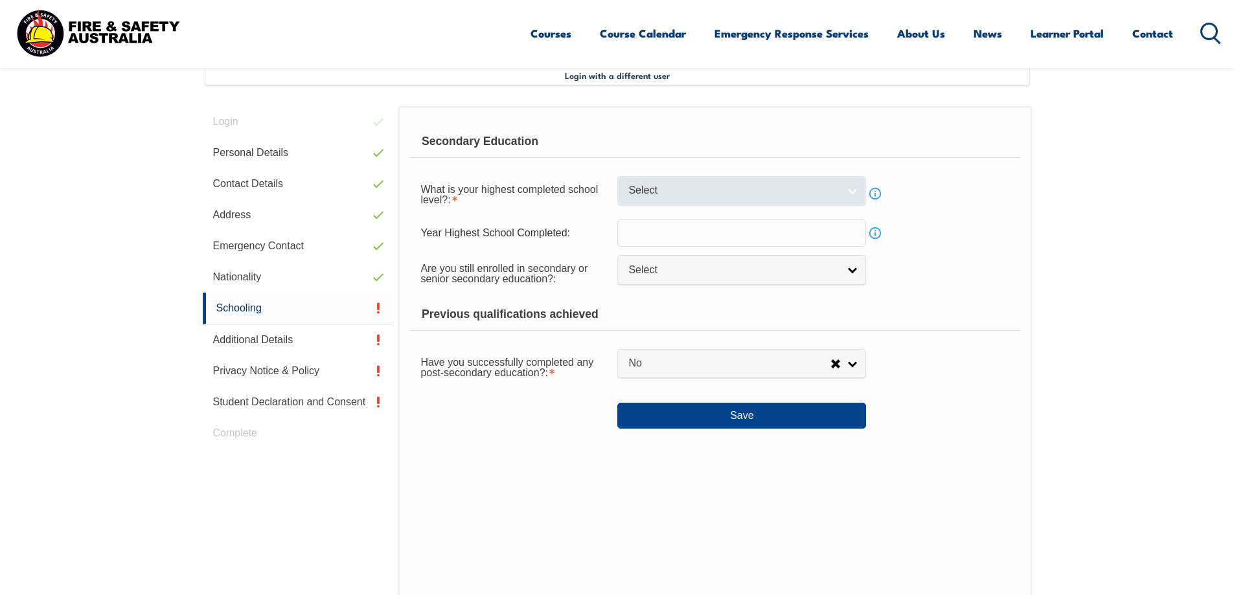
click at [779, 201] on link "Select" at bounding box center [741, 190] width 249 height 29
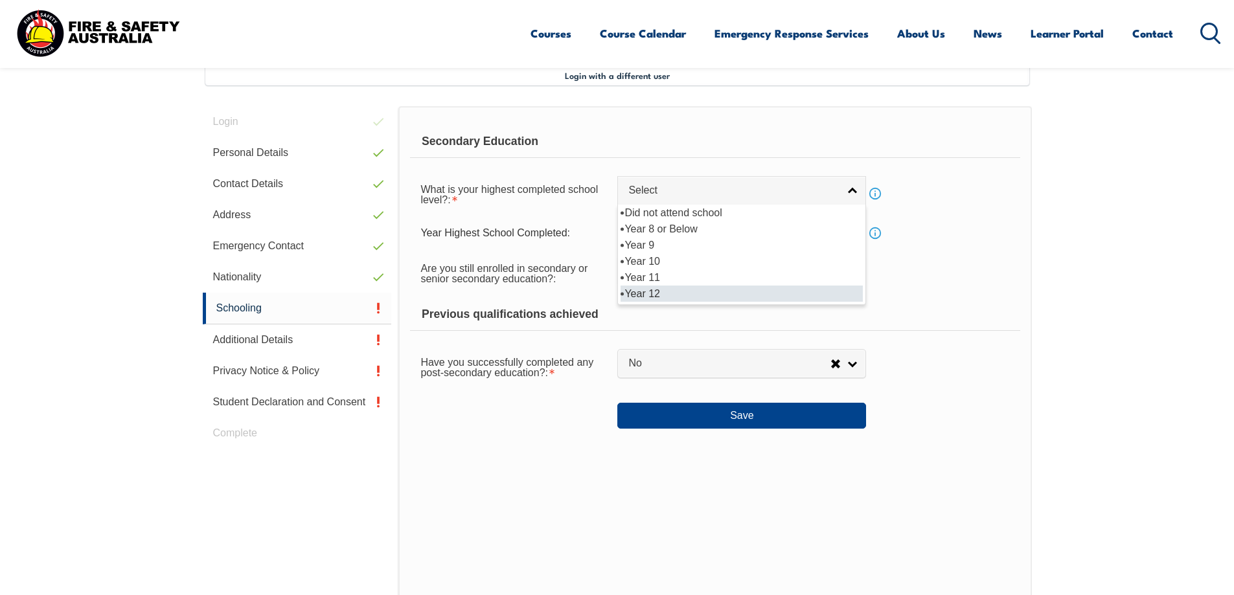
click at [750, 297] on li "Year 12" at bounding box center [742, 294] width 242 height 16
select select "12"
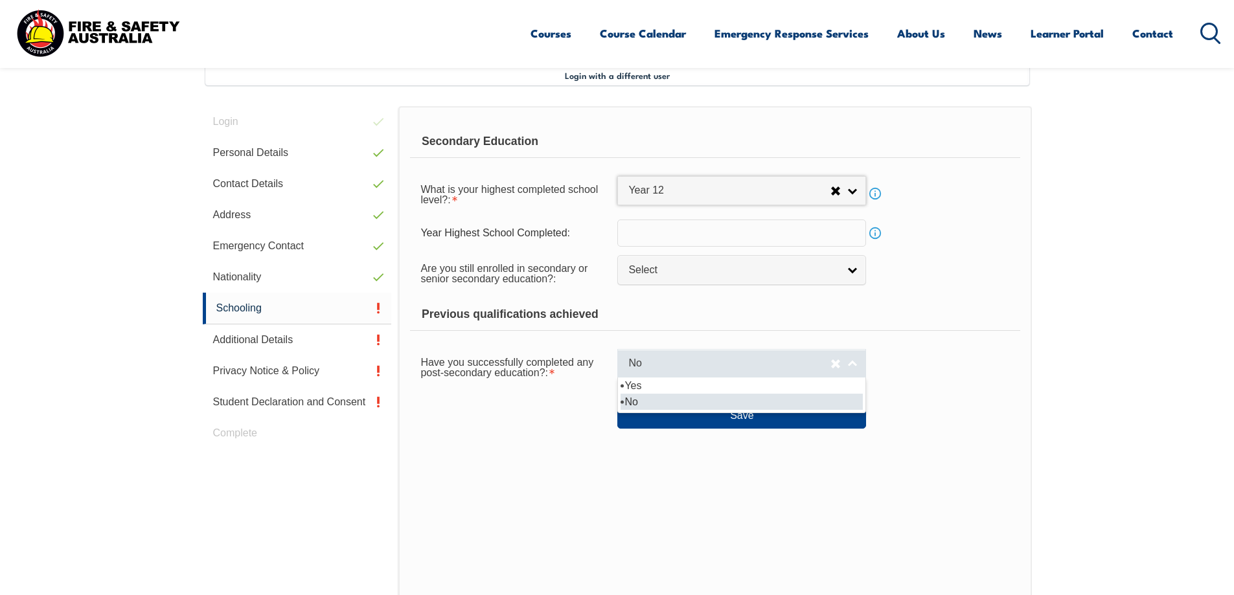
click at [705, 367] on span "No" at bounding box center [729, 364] width 202 height 14
click at [705, 376] on link "No" at bounding box center [741, 363] width 249 height 29
click at [702, 363] on span "No" at bounding box center [729, 364] width 202 height 14
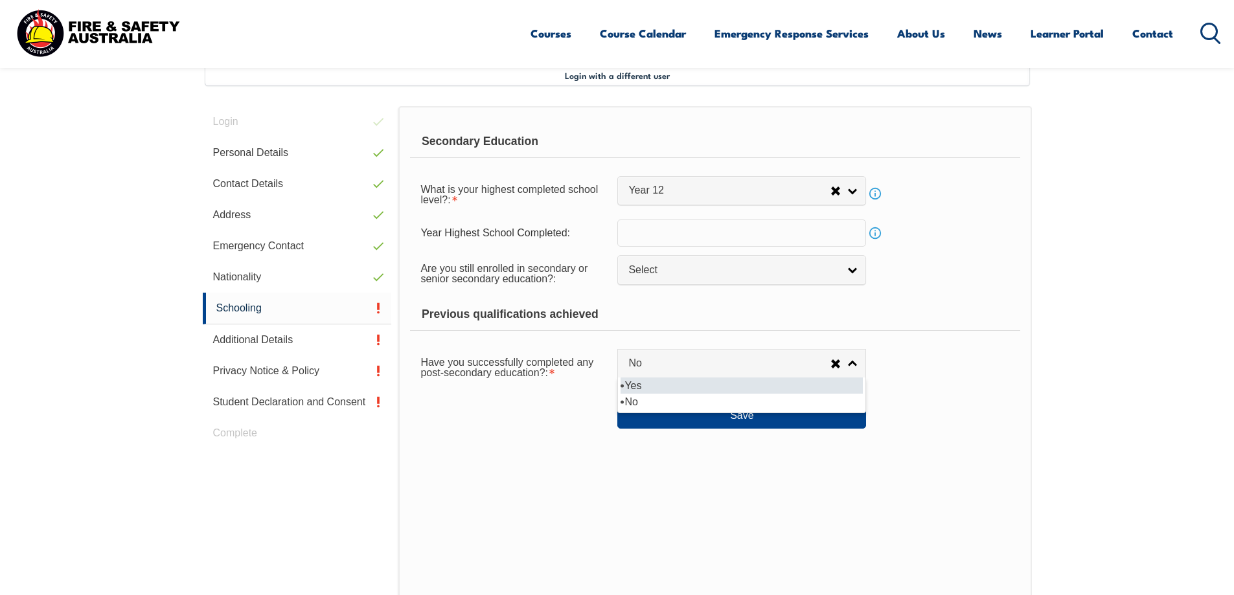
click at [694, 387] on li "Yes" at bounding box center [742, 386] width 242 height 16
select select "true"
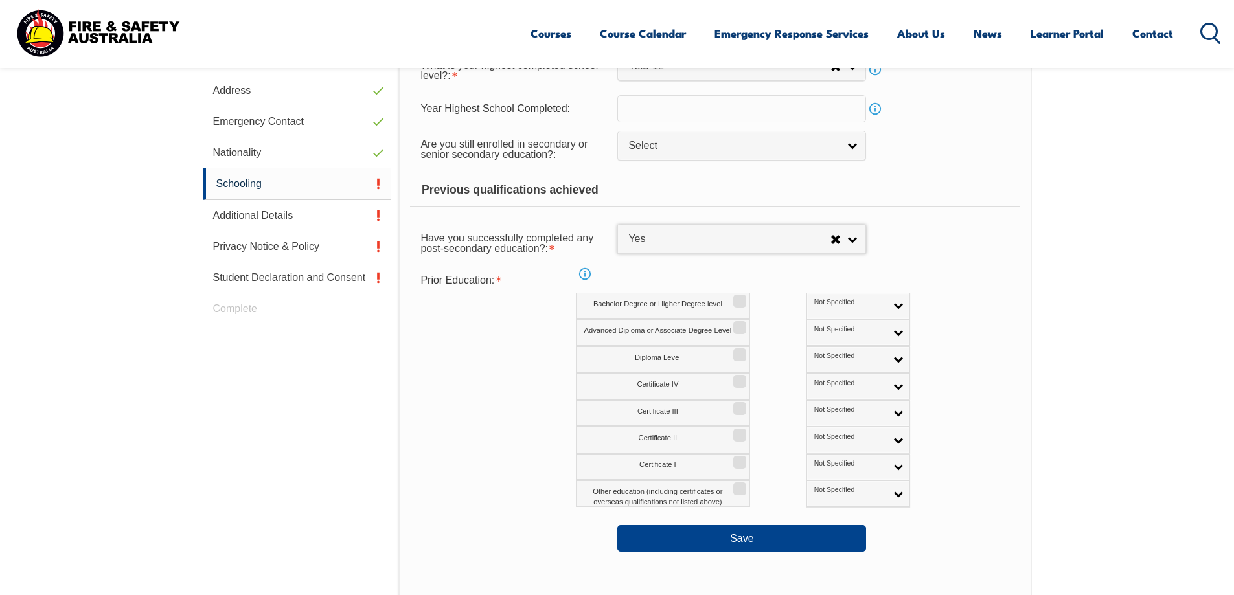
scroll to position [483, 0]
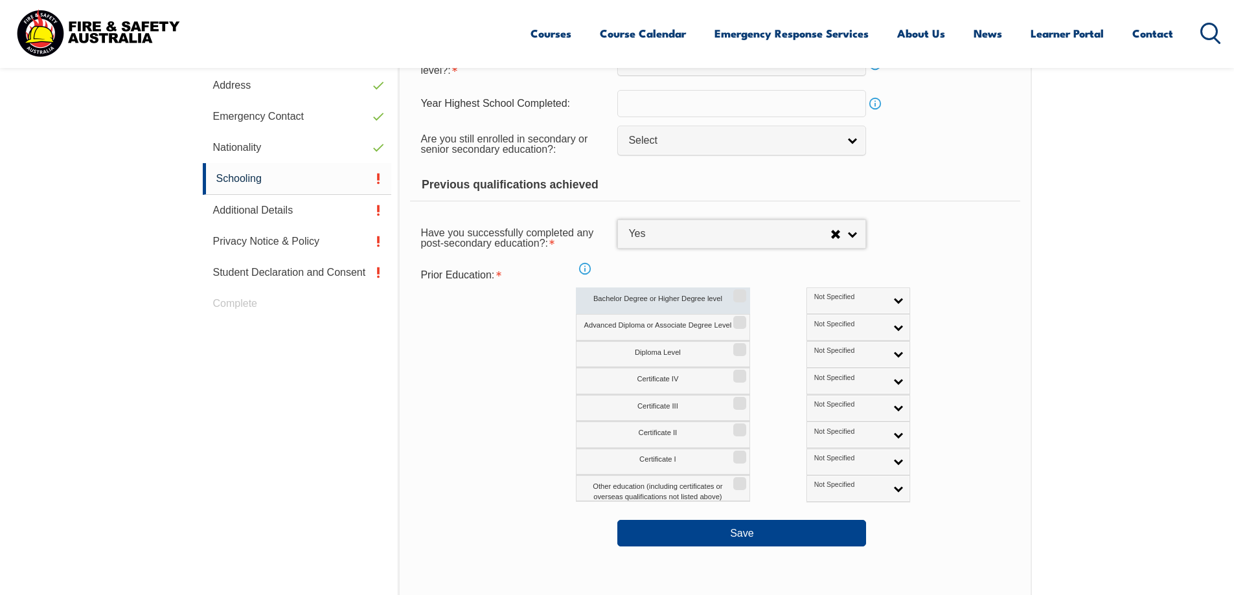
click at [736, 292] on input "Bachelor Degree or Higher Degree level" at bounding box center [738, 291] width 8 height 1
checkbox input "true"
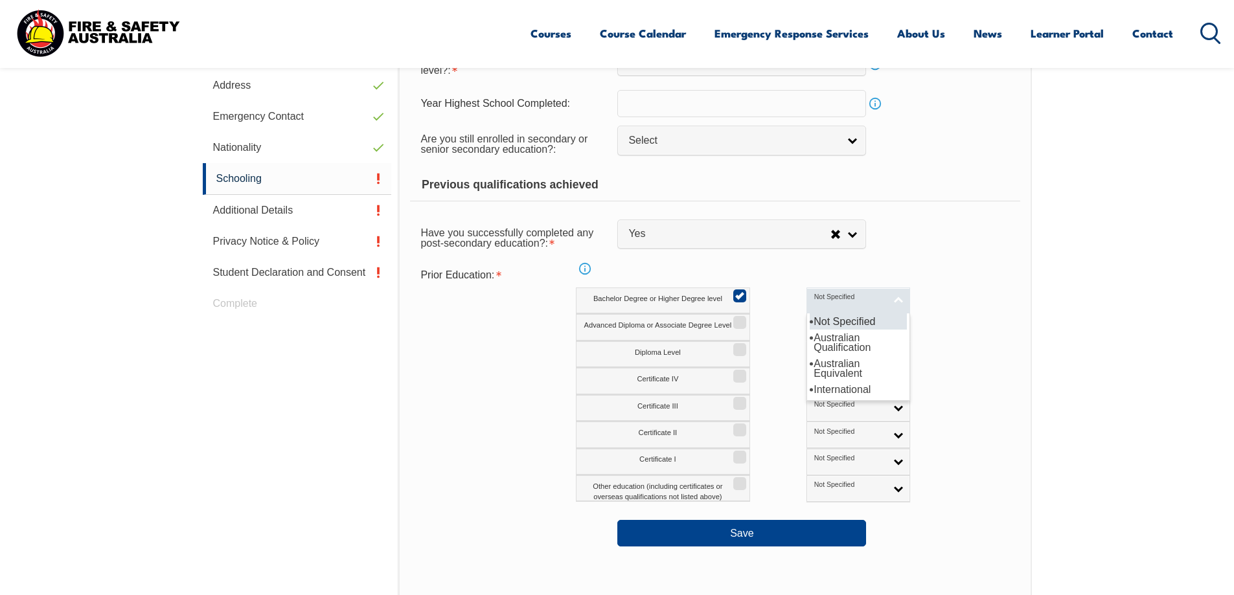
click at [843, 297] on link "Not Specified" at bounding box center [858, 301] width 104 height 27
click at [810, 340] on li "Australian Qualification" at bounding box center [858, 343] width 97 height 26
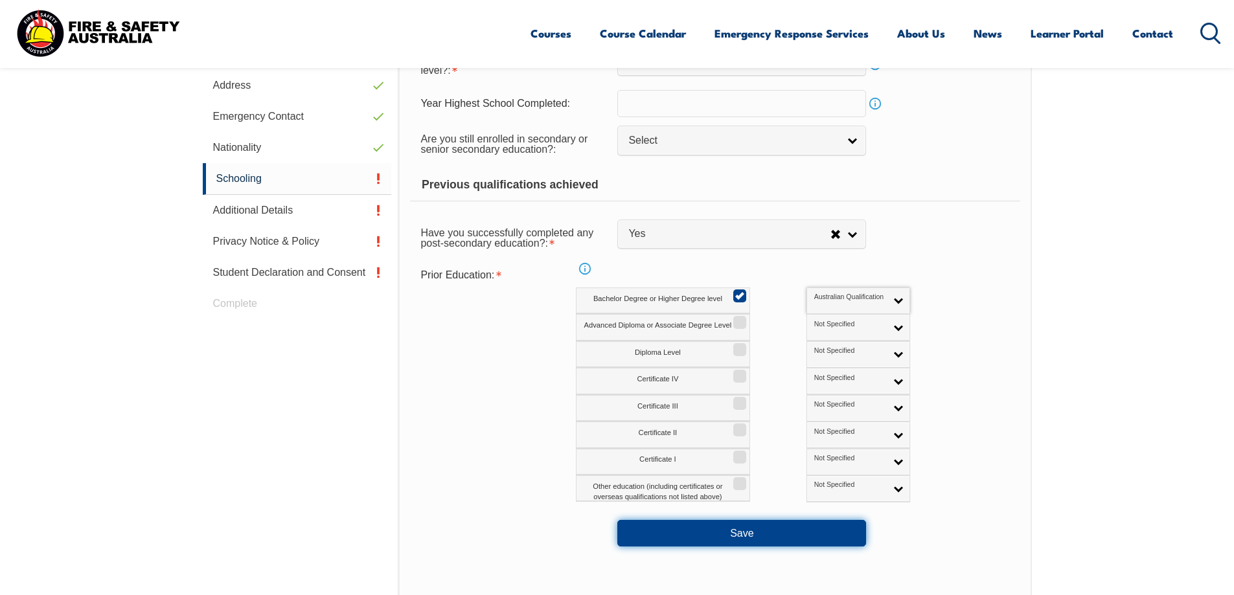
click at [725, 540] on button "Save" at bounding box center [741, 533] width 249 height 26
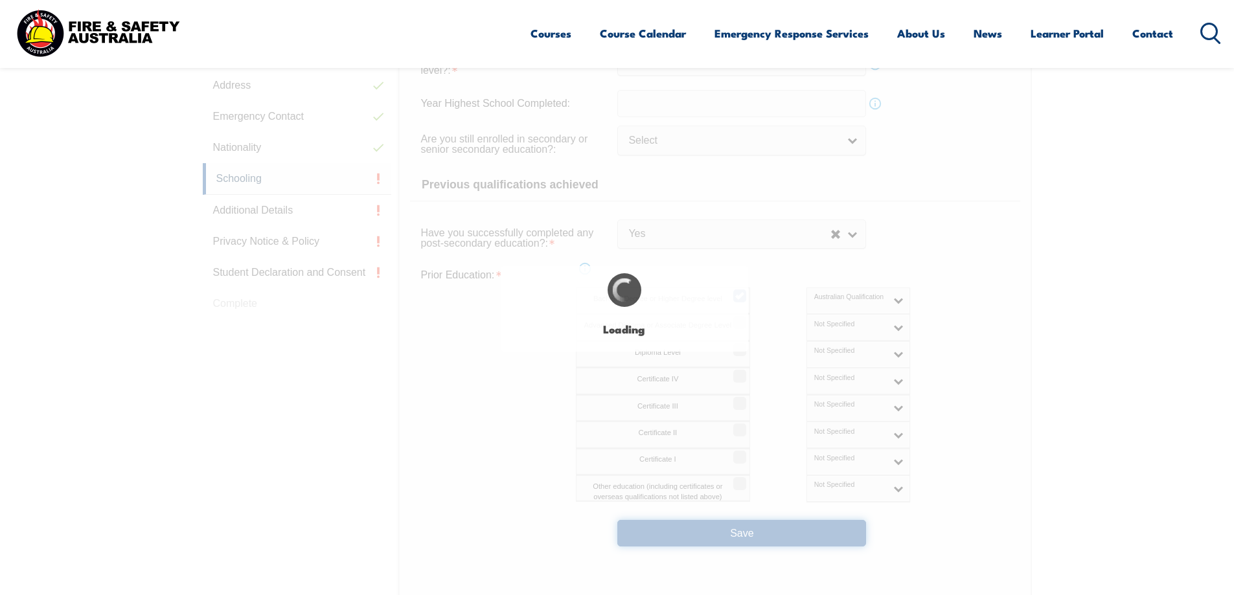
select select
select select "true"
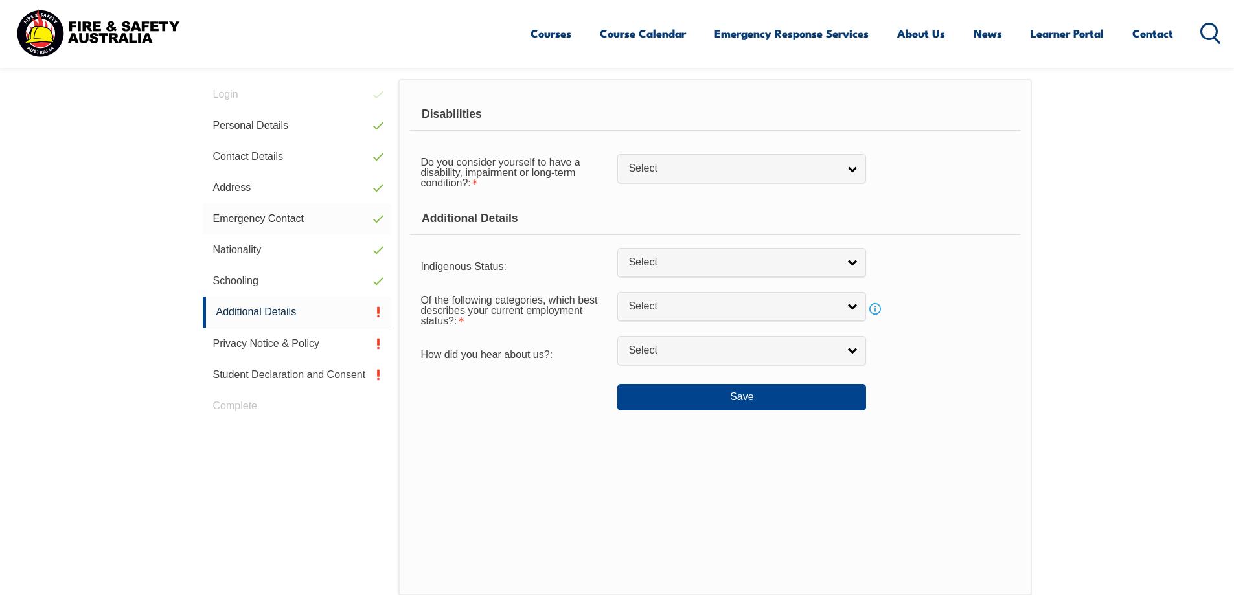
scroll to position [353, 0]
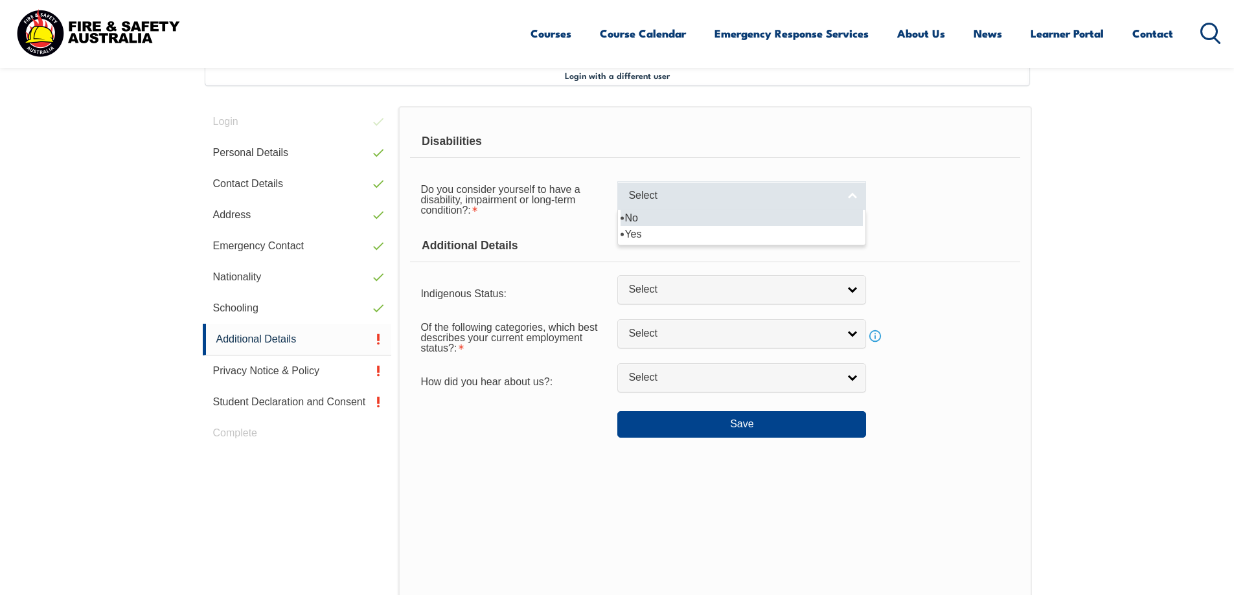
click at [756, 200] on span "Select" at bounding box center [733, 196] width 210 height 14
click at [753, 219] on li "No" at bounding box center [742, 218] width 242 height 16
select select "false"
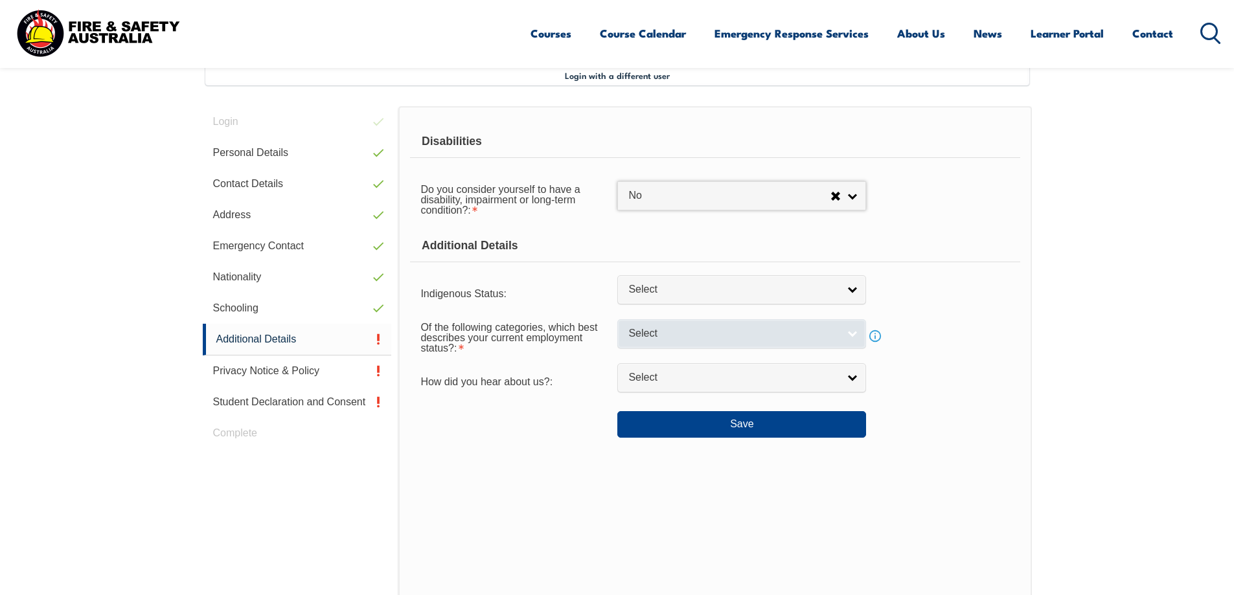
click at [763, 338] on span "Select" at bounding box center [733, 334] width 210 height 14
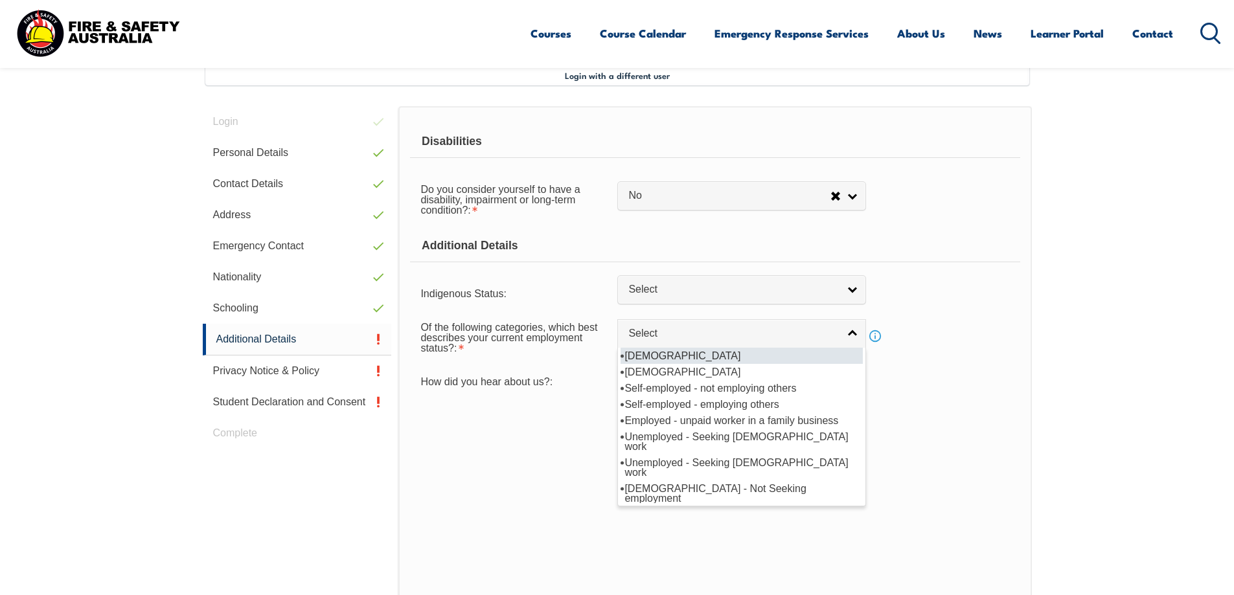
click at [679, 357] on li "Full-time employee" at bounding box center [742, 356] width 242 height 16
select select "1"
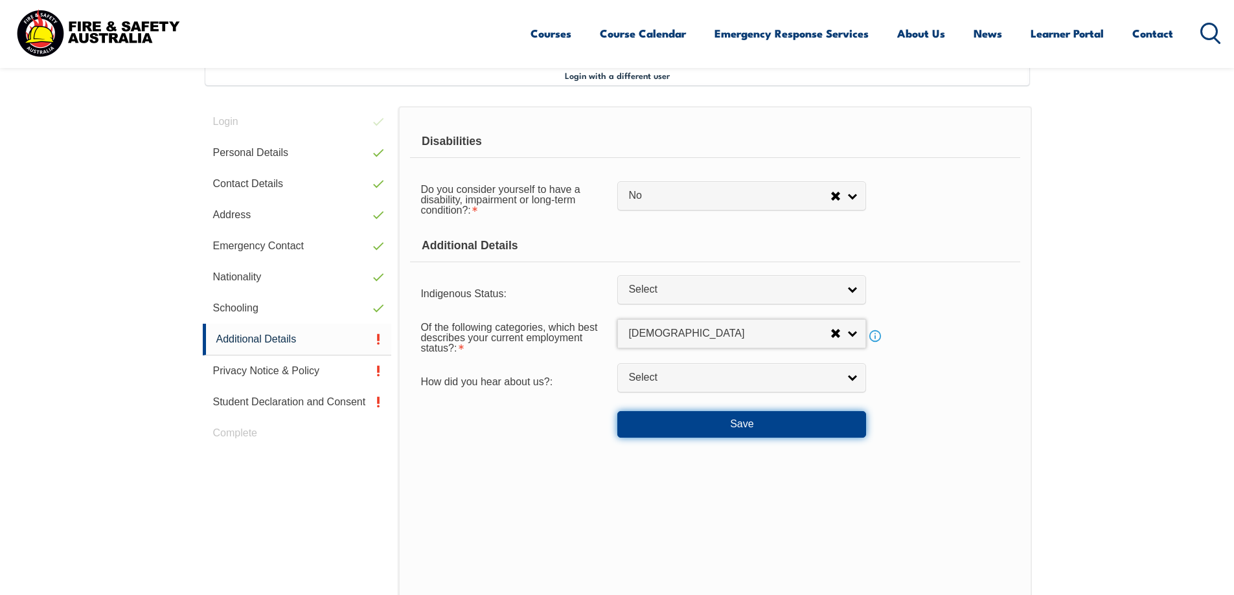
click at [769, 431] on button "Save" at bounding box center [741, 424] width 249 height 26
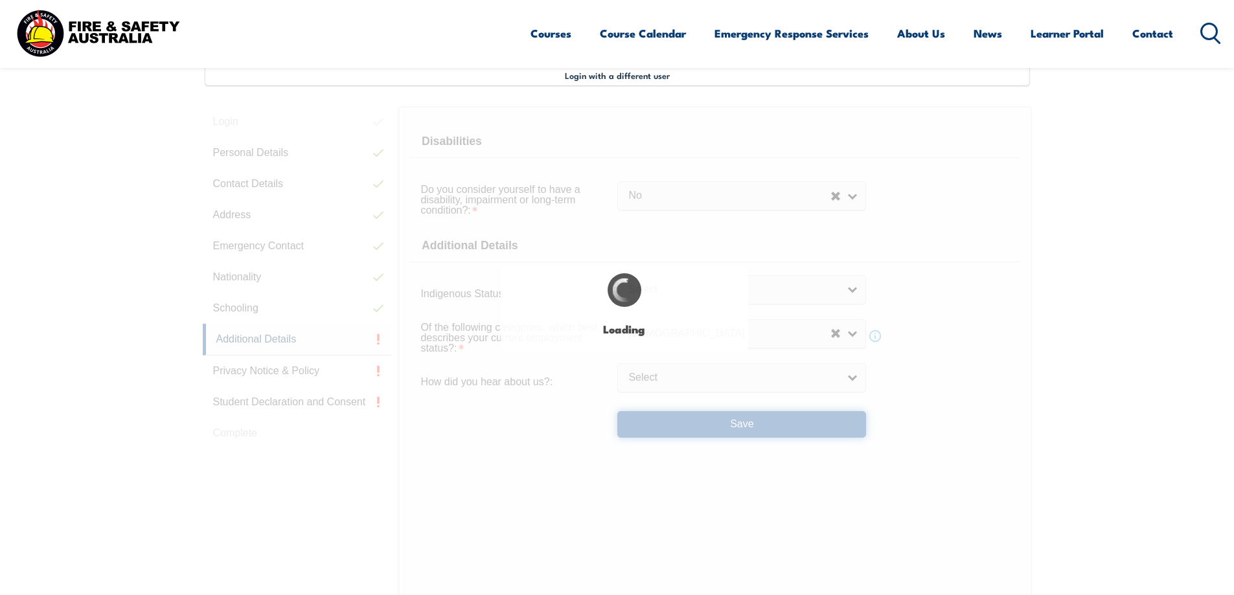
select select "false"
select select
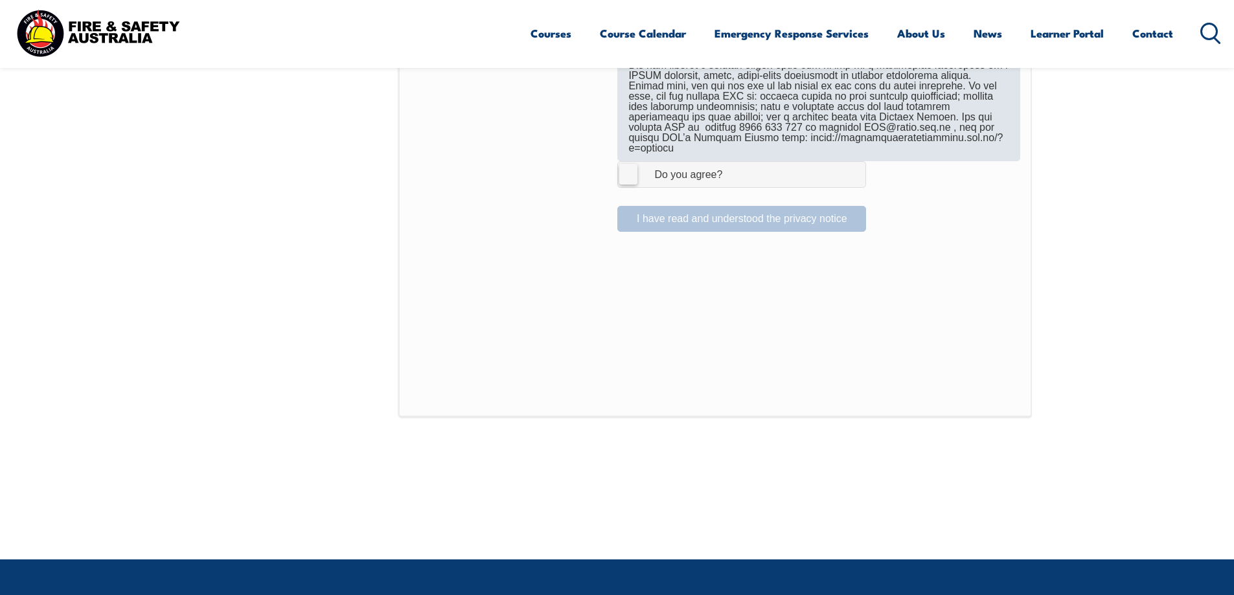
scroll to position [806, 0]
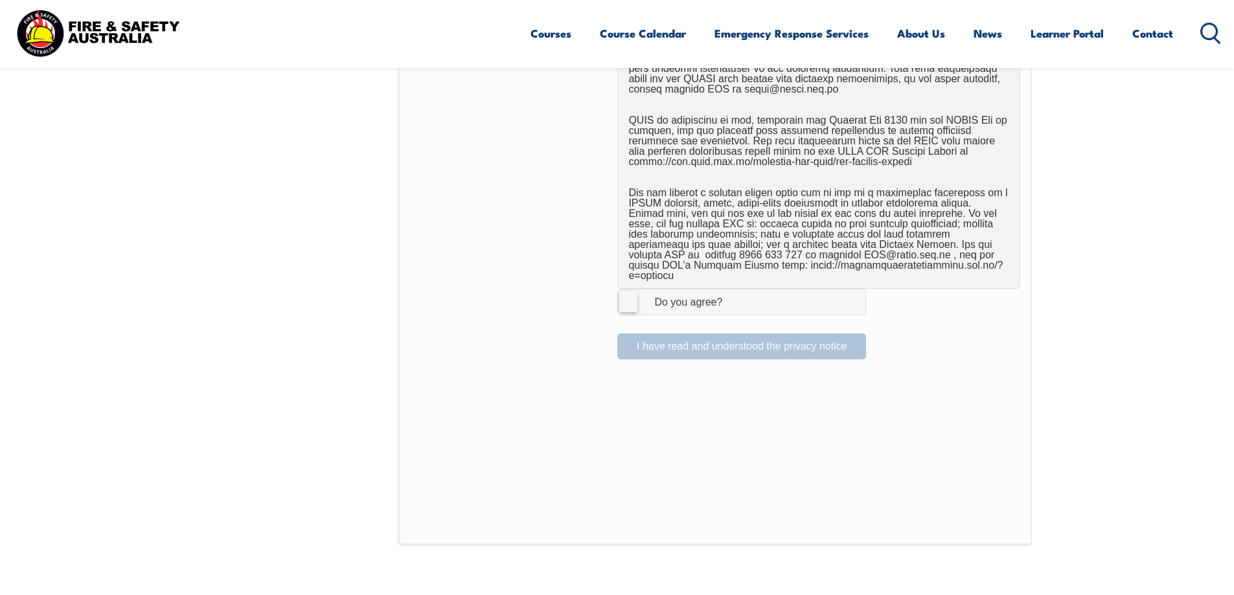
click at [626, 296] on label "I Agree Do you agree?" at bounding box center [741, 302] width 249 height 26
click at [733, 296] on input "I Agree Do you agree?" at bounding box center [744, 302] width 22 height 25
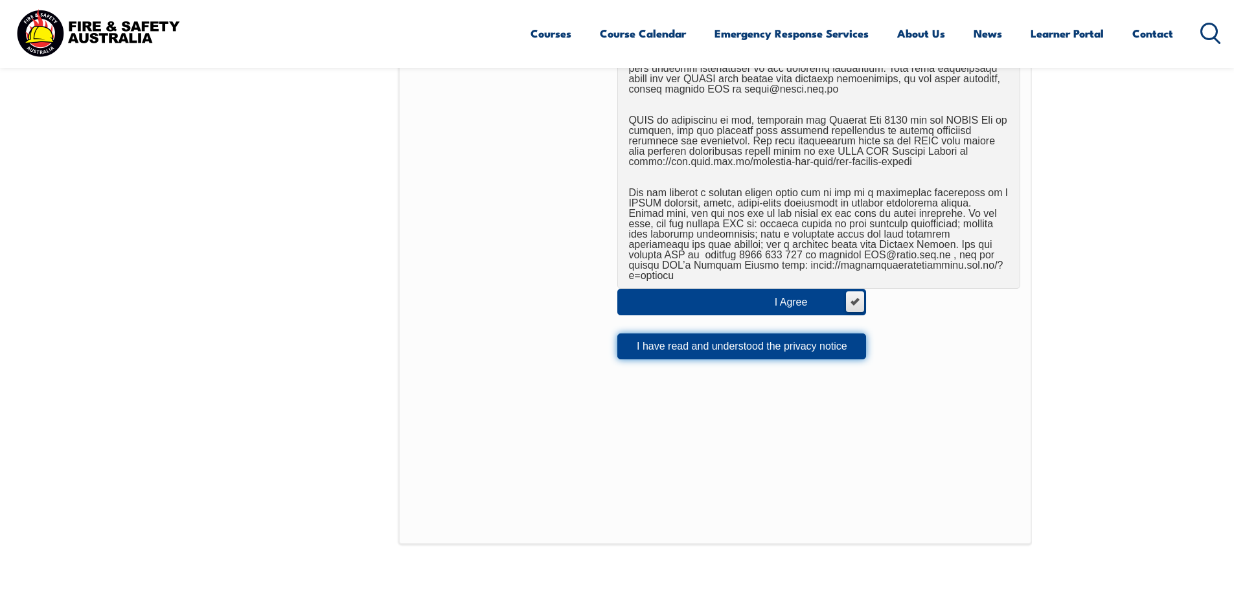
click at [724, 338] on button "I have read and understood the privacy notice" at bounding box center [741, 347] width 249 height 26
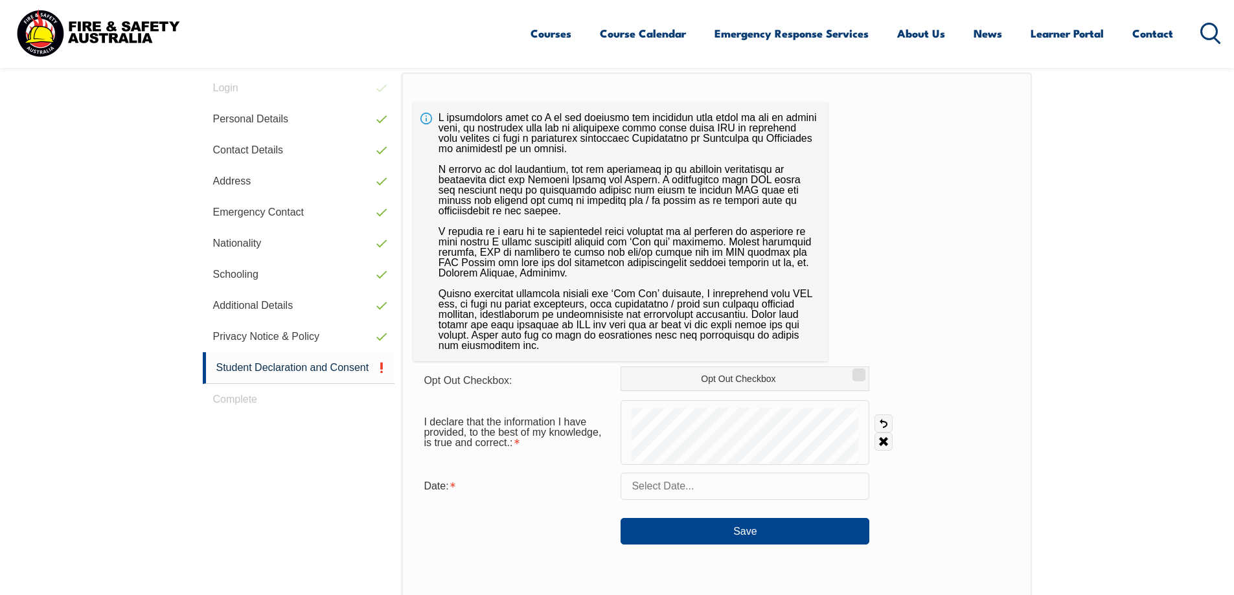
scroll to position [418, 0]
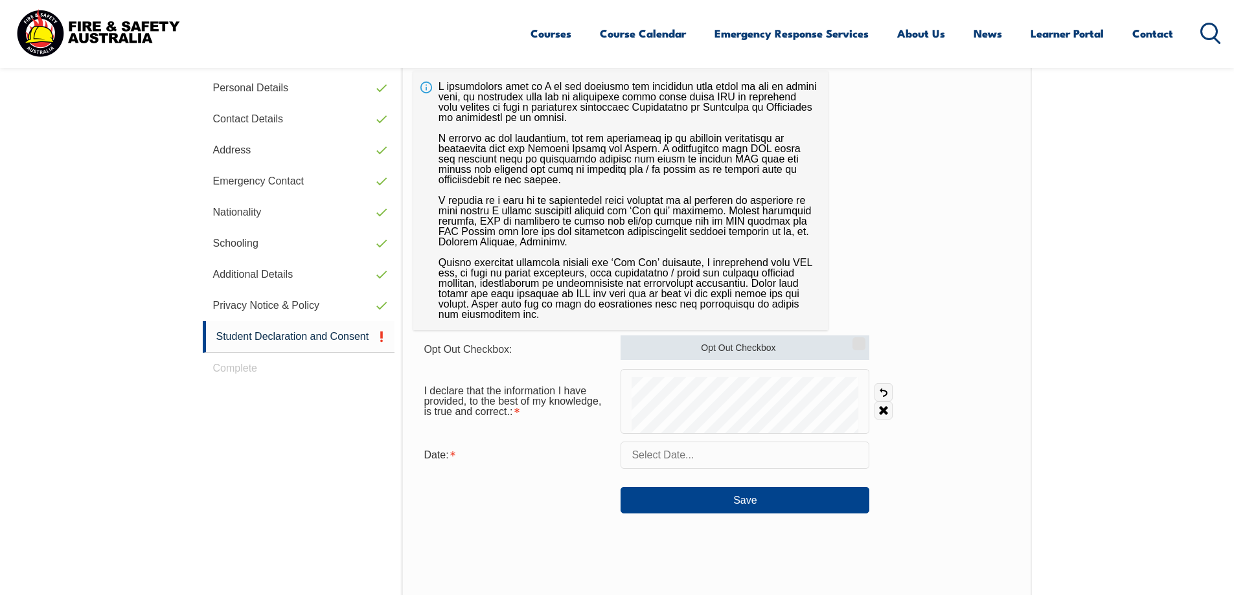
click at [857, 340] on input "Opt Out Checkbox" at bounding box center [857, 339] width 8 height 1
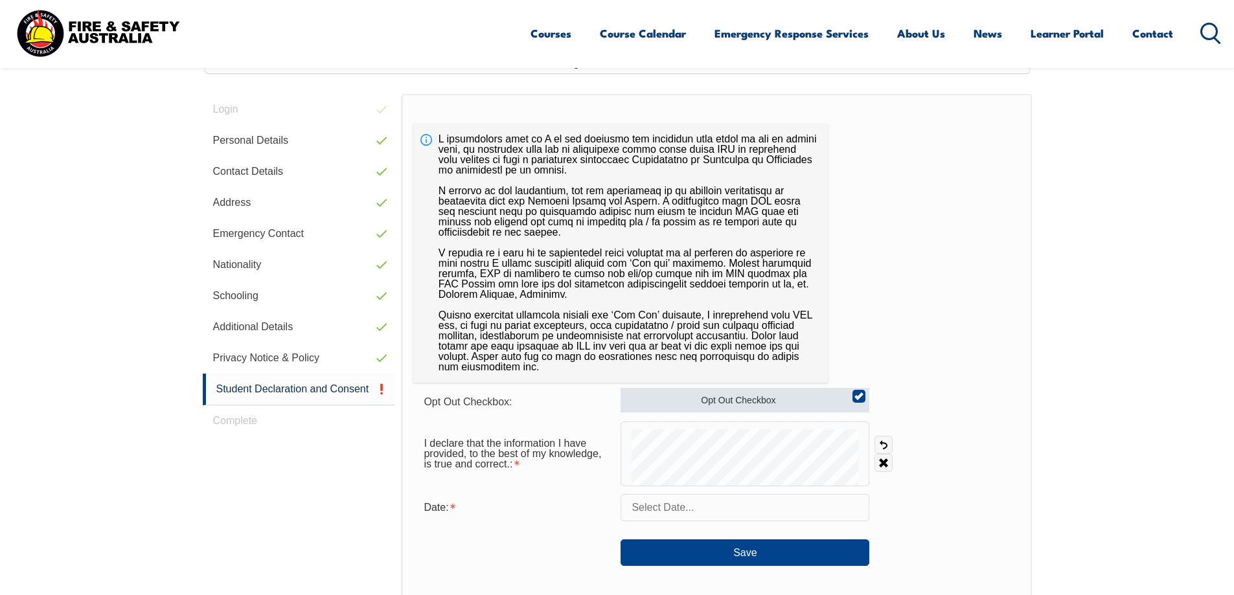
scroll to position [288, 0]
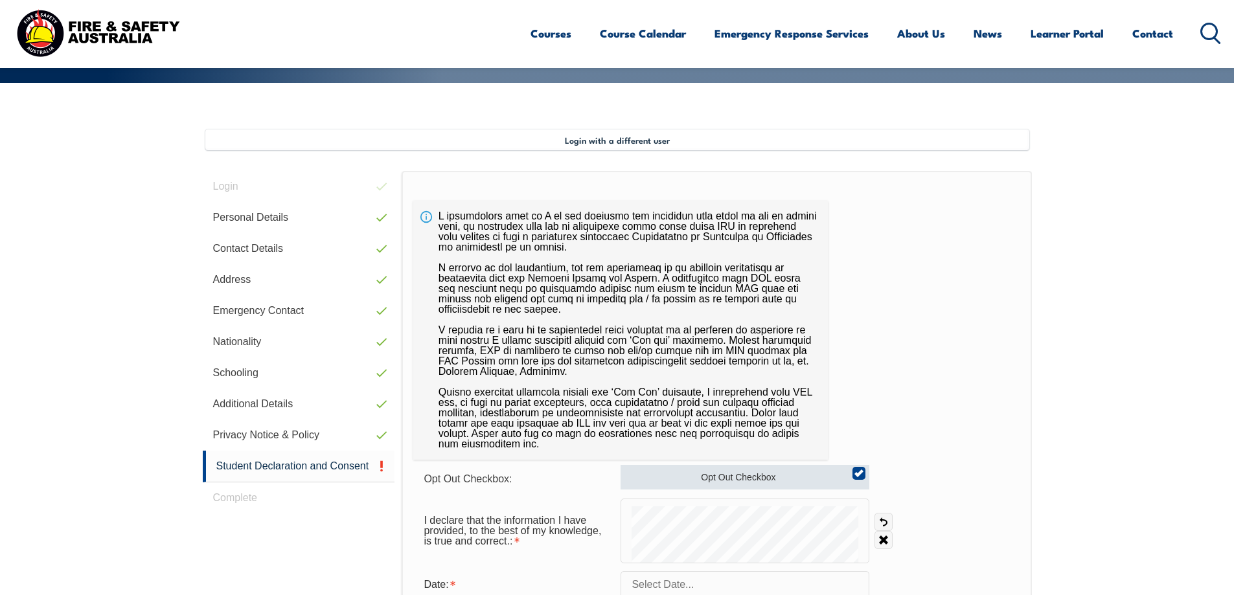
click at [859, 470] on input "Opt Out Checkbox" at bounding box center [857, 468] width 8 height 1
checkbox input "false"
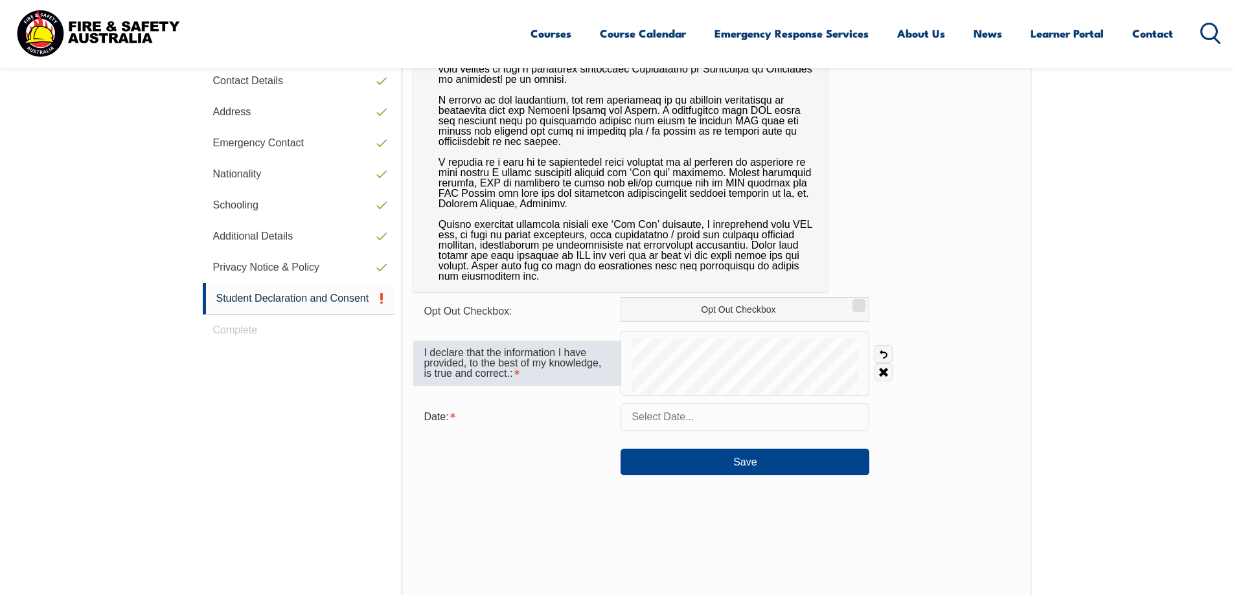
scroll to position [483, 0]
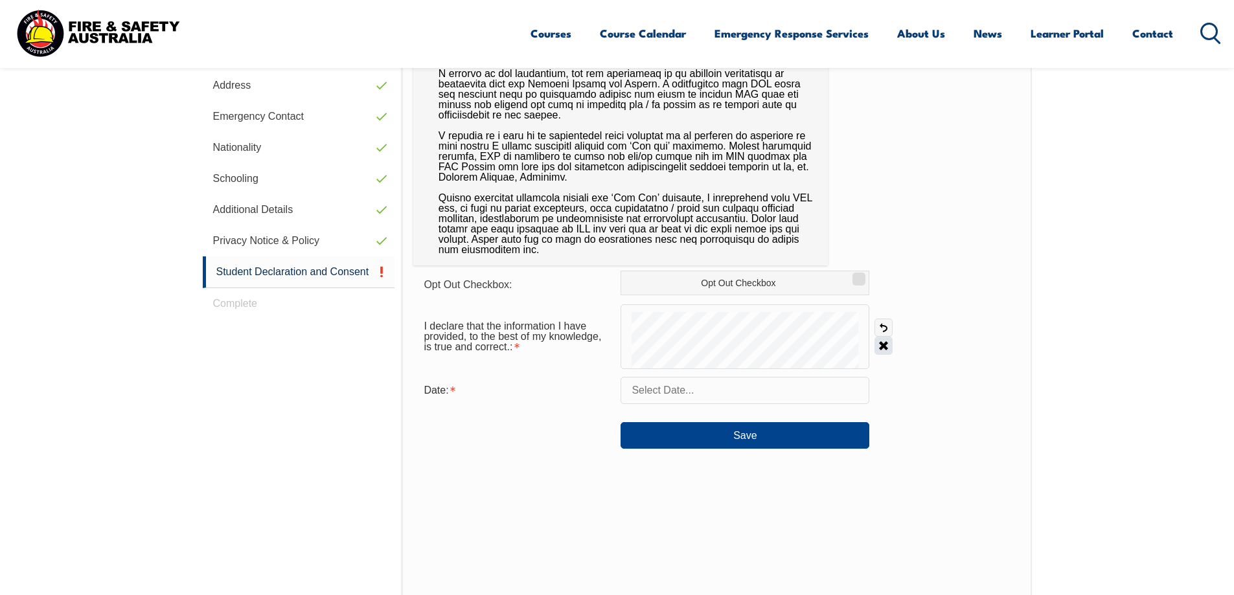
click at [880, 350] on link "Clear" at bounding box center [883, 346] width 18 height 18
click at [673, 391] on input "text" at bounding box center [745, 390] width 249 height 27
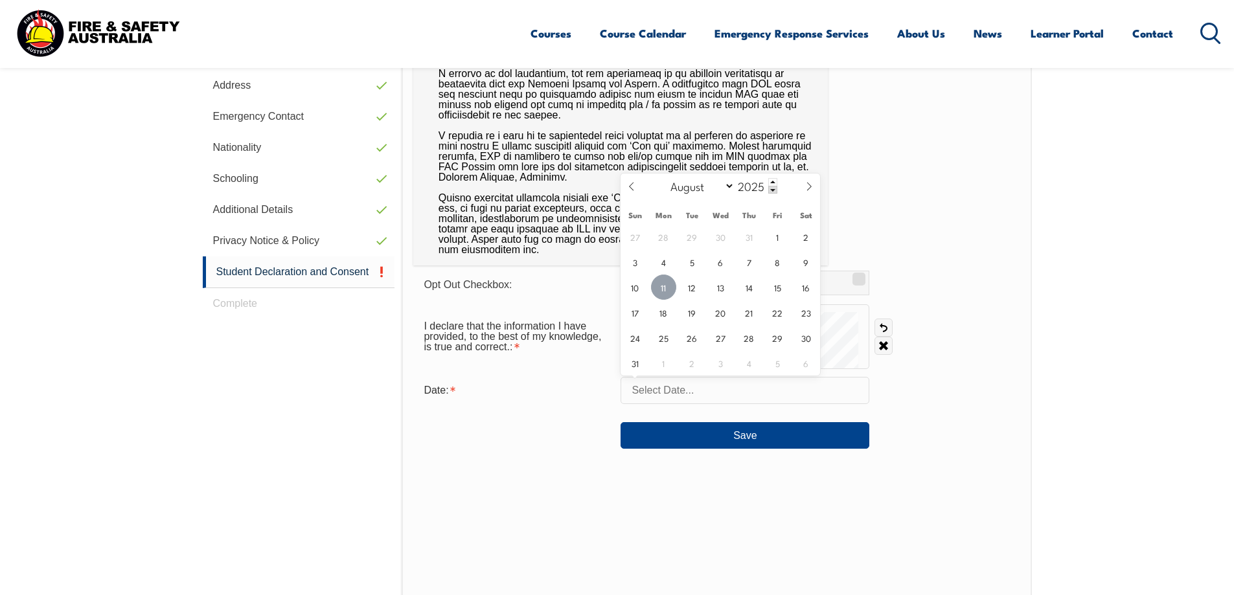
click at [665, 287] on span "11" at bounding box center [663, 287] width 25 height 25
type input "August 11, 2025"
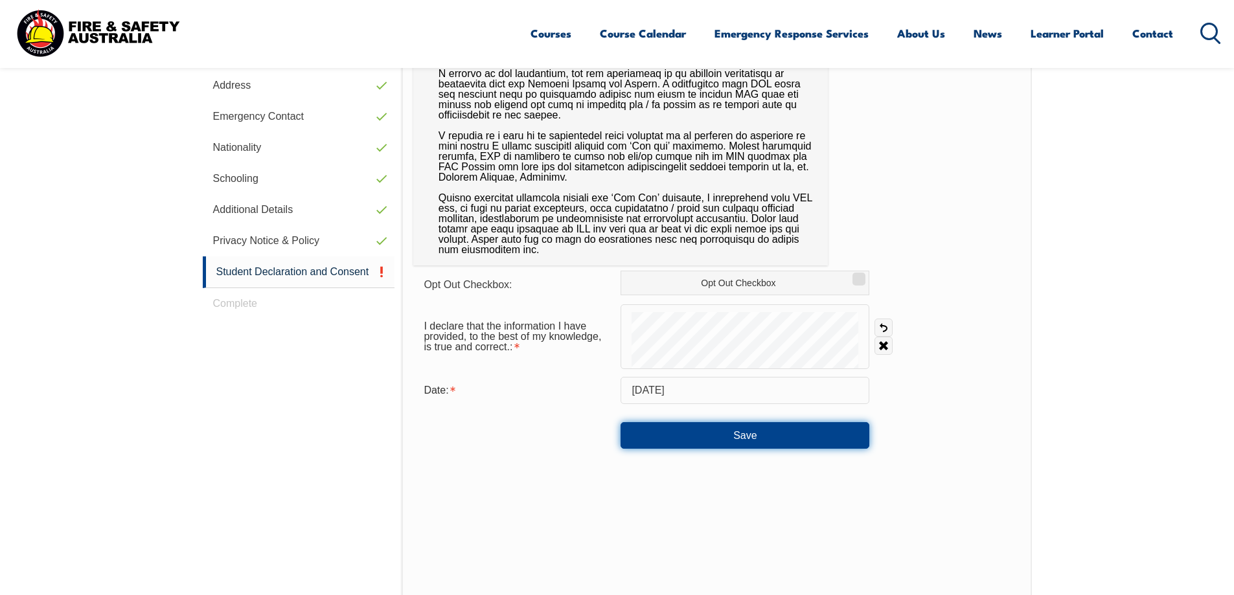
click at [717, 433] on button "Save" at bounding box center [745, 435] width 249 height 26
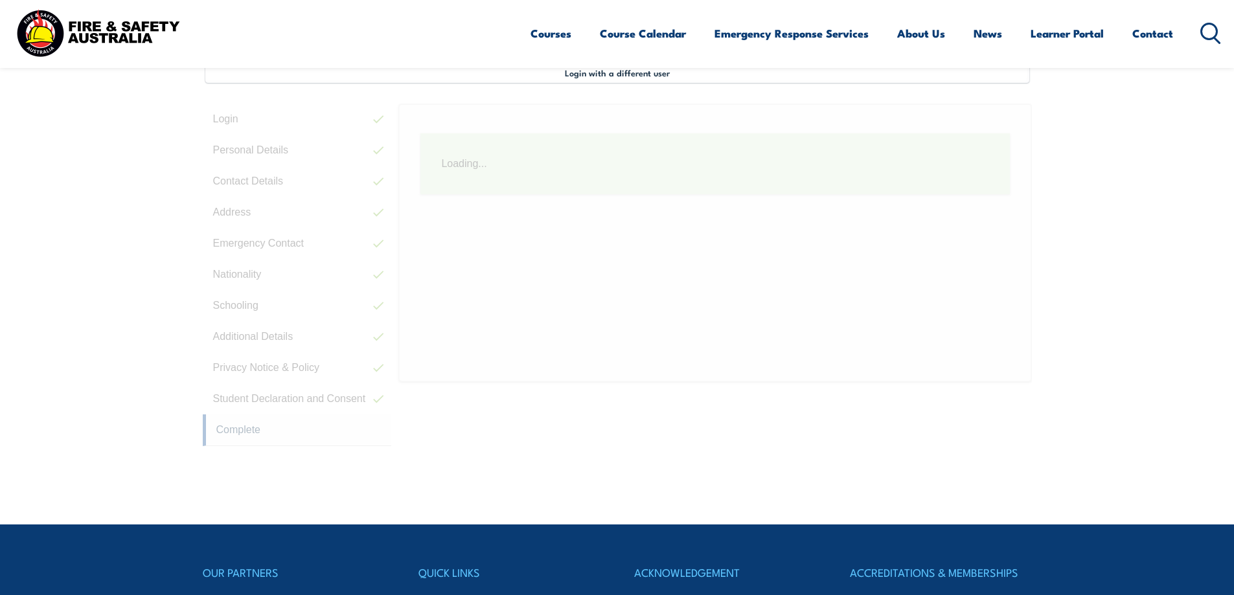
scroll to position [353, 0]
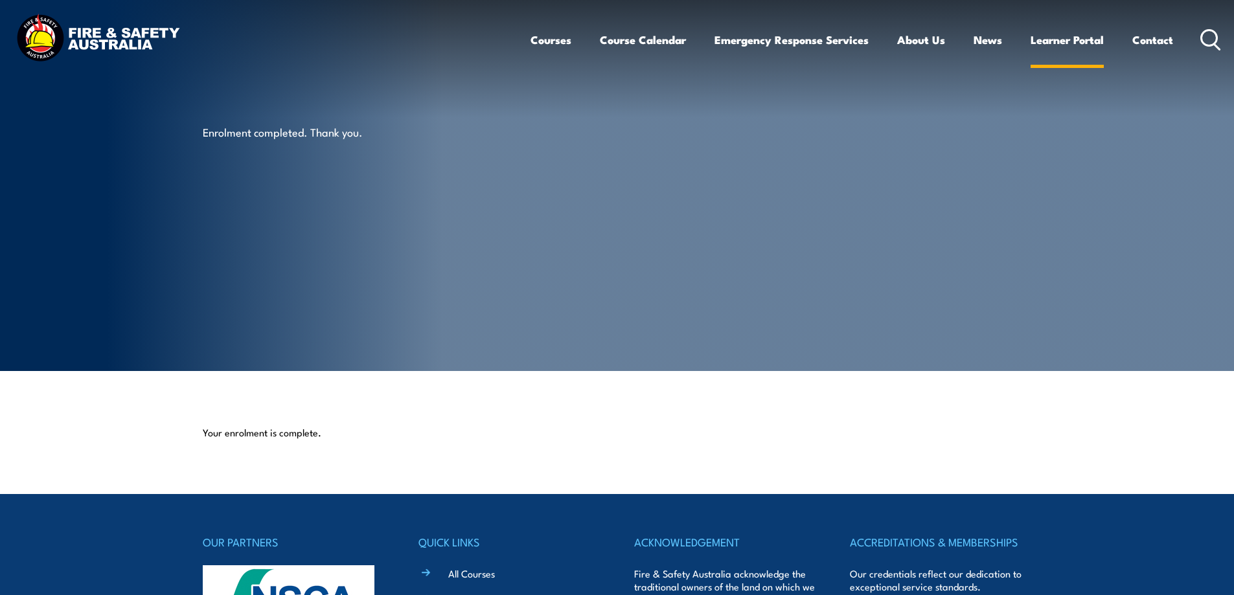
click at [1088, 41] on link "Learner Portal" at bounding box center [1067, 40] width 73 height 34
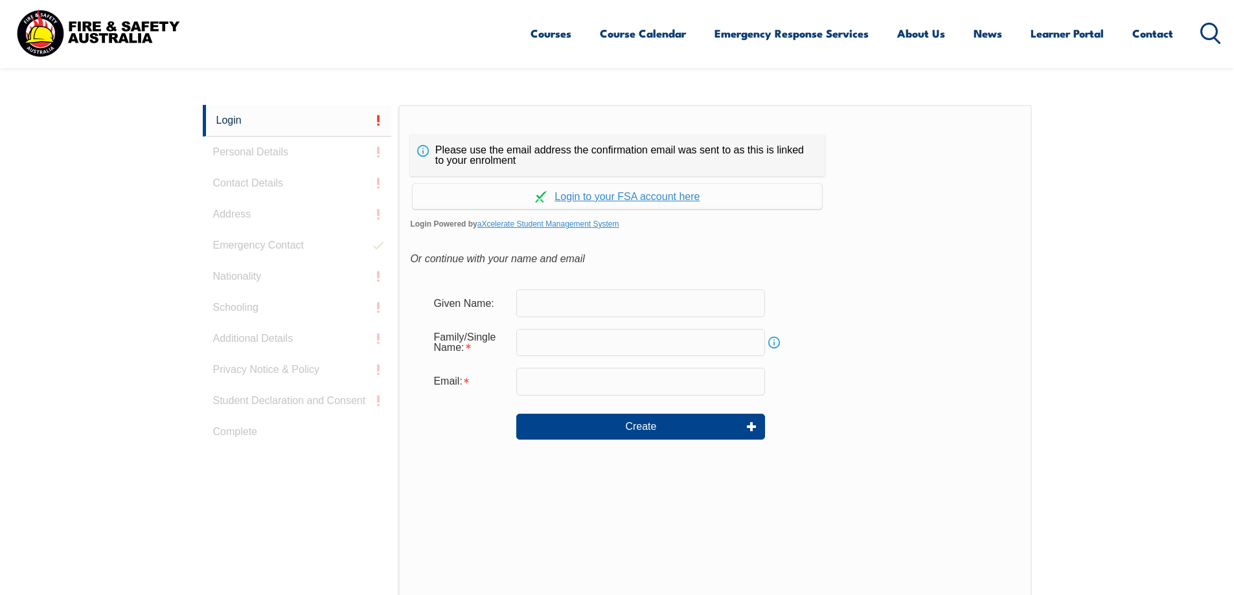
scroll to position [345, 0]
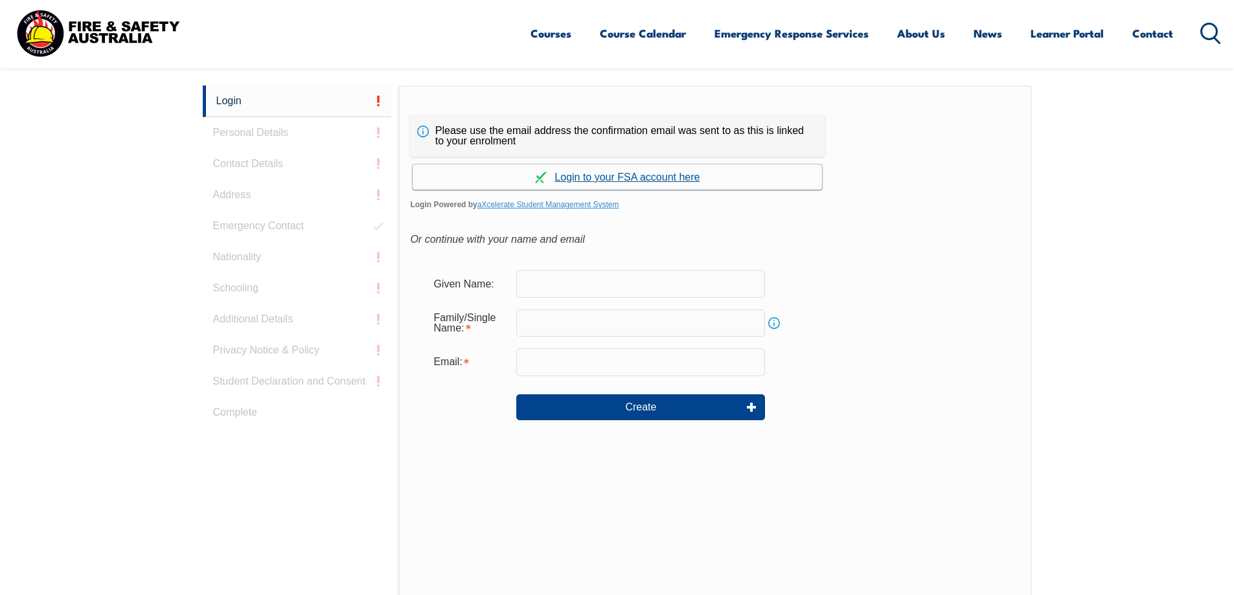
click at [622, 177] on link "Continue with aXcelerate" at bounding box center [617, 177] width 409 height 25
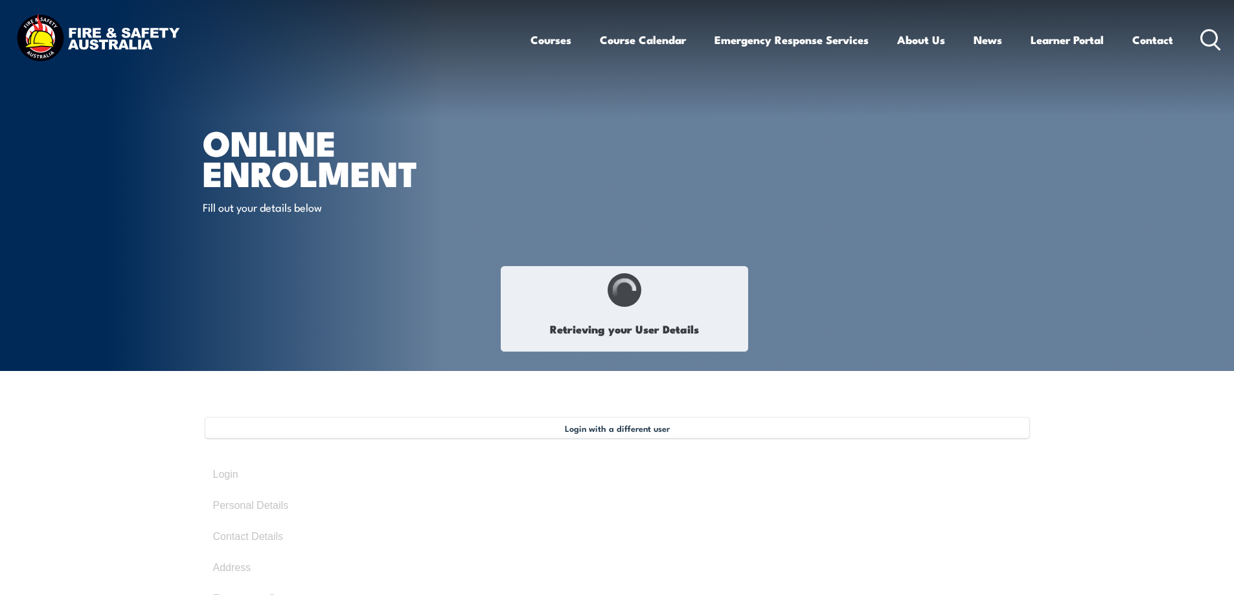
select select "Miss"
type input "Jessica"
type input "Anne"
type input "CARUANA"
type input "December 21, 1994"
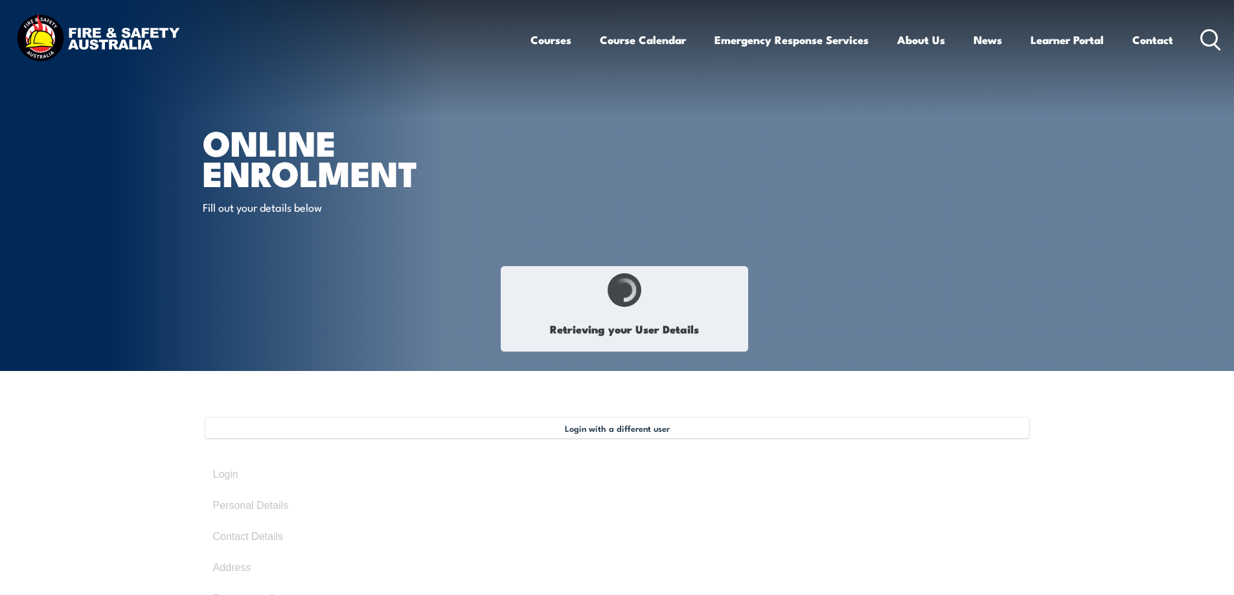
type input "4JBPYKYNRR"
select select "F"
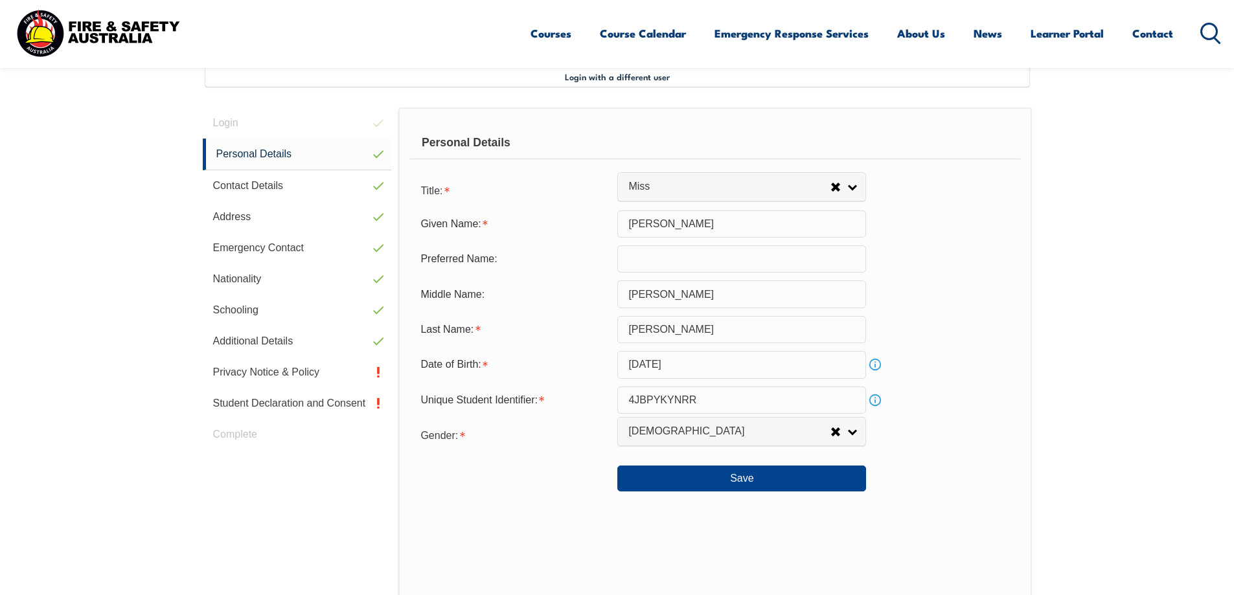
scroll to position [353, 0]
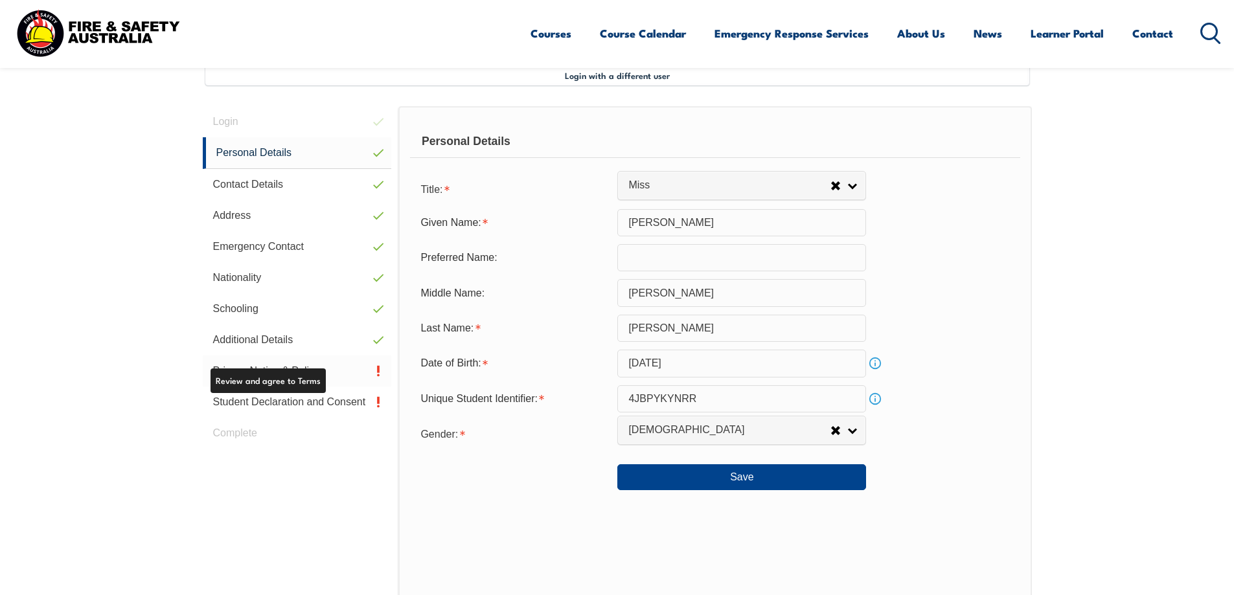
click at [354, 372] on link "Privacy Notice & Policy" at bounding box center [297, 371] width 189 height 31
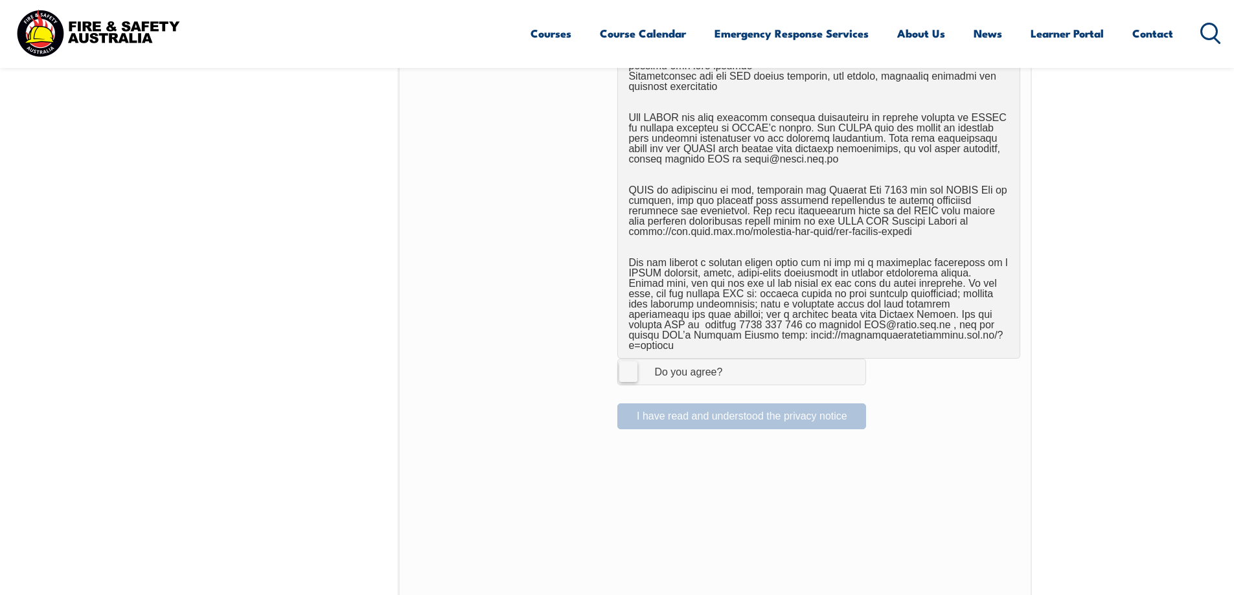
scroll to position [742, 0]
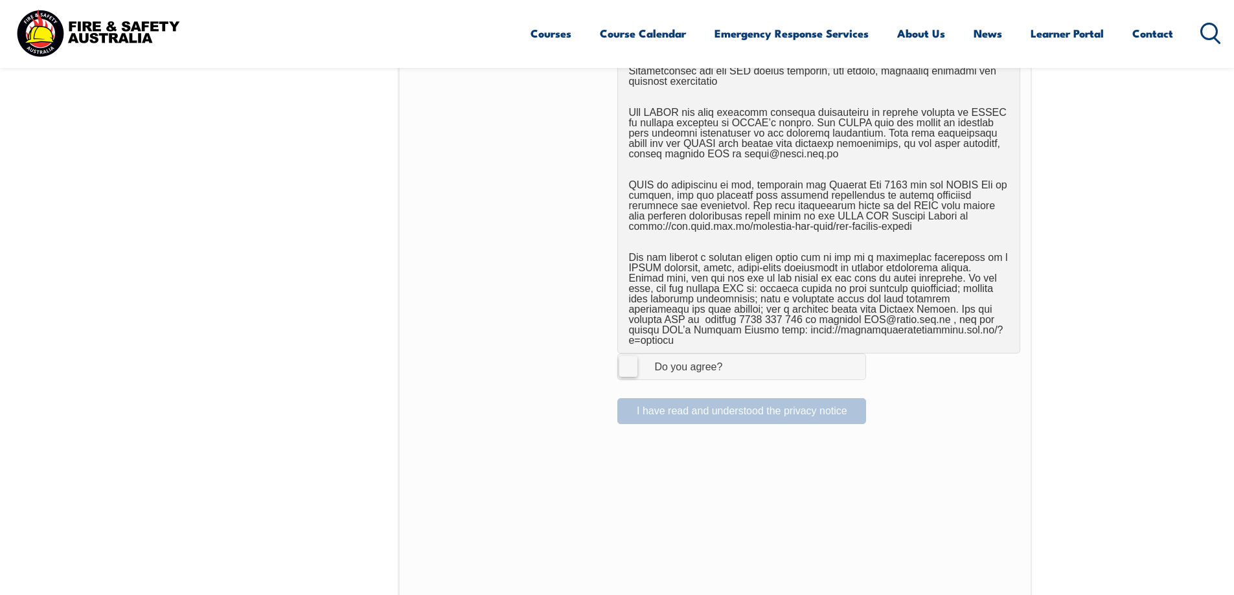
click at [627, 354] on label "I Agree Do you agree?" at bounding box center [741, 367] width 249 height 26
click at [733, 354] on input "I Agree Do you agree?" at bounding box center [744, 366] width 22 height 25
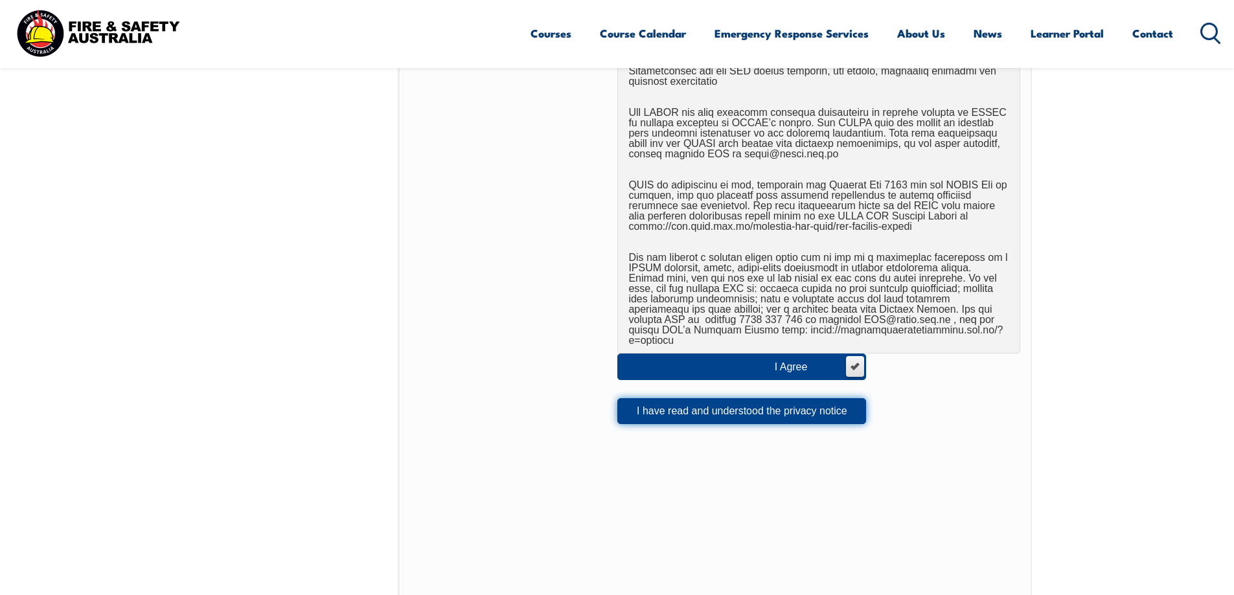
click at [713, 401] on button "I have read and understood the privacy notice" at bounding box center [741, 411] width 249 height 26
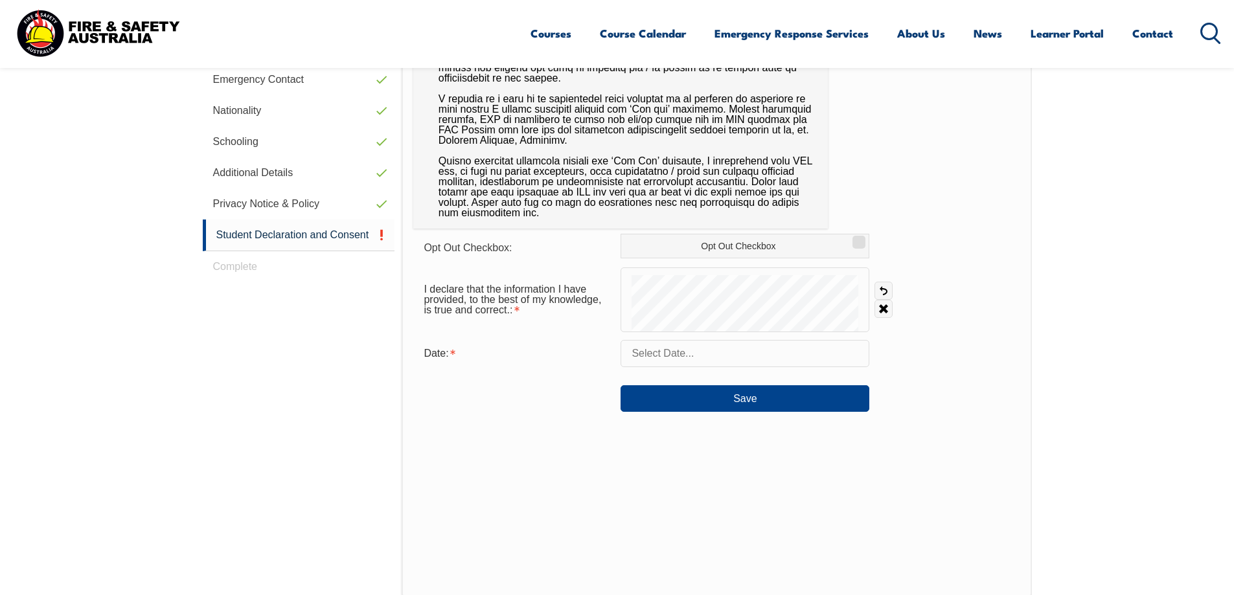
scroll to position [547, 0]
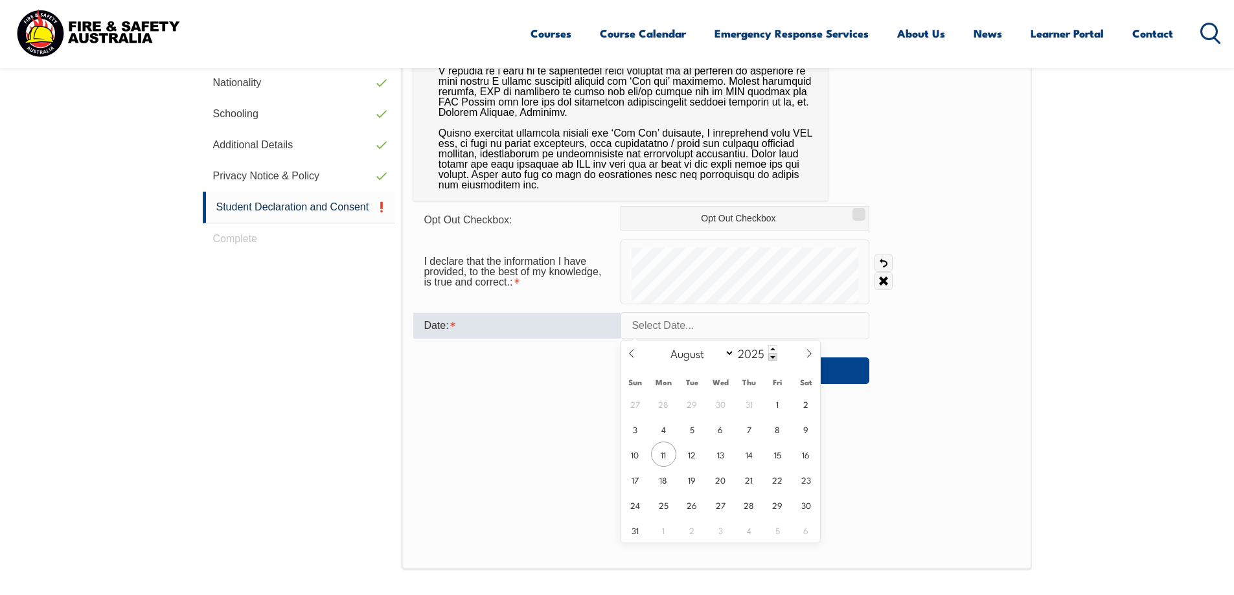
click at [659, 328] on input "text" at bounding box center [745, 325] width 249 height 27
click at [665, 448] on span "11" at bounding box center [663, 454] width 25 height 25
type input "August 11, 2025"
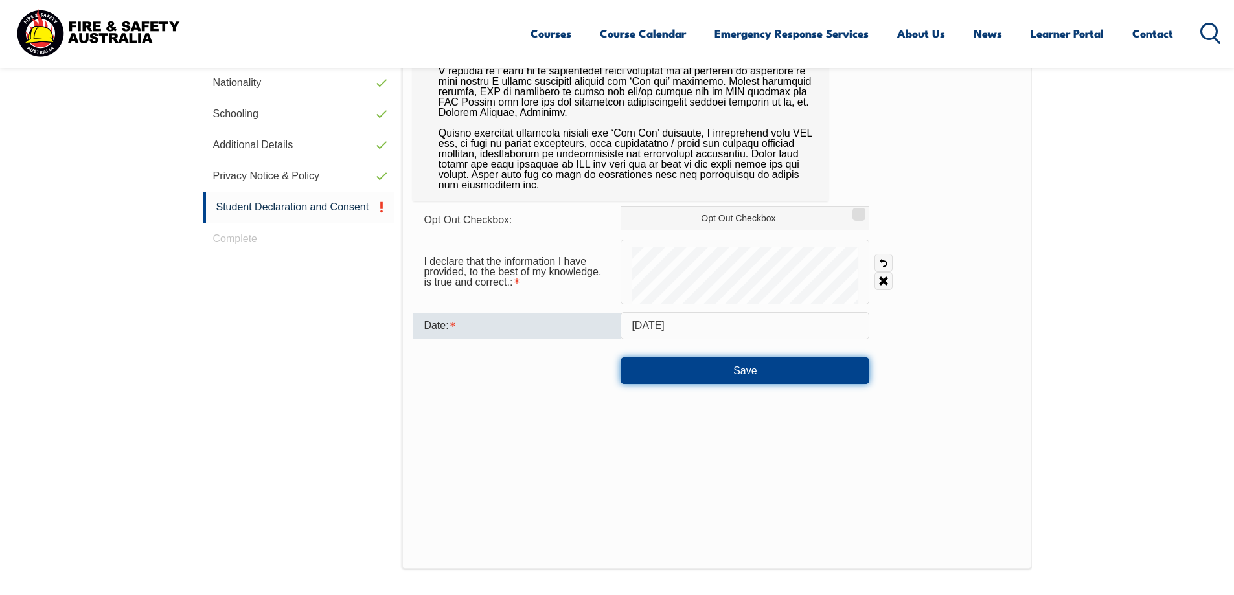
click at [712, 371] on button "Save" at bounding box center [745, 371] width 249 height 26
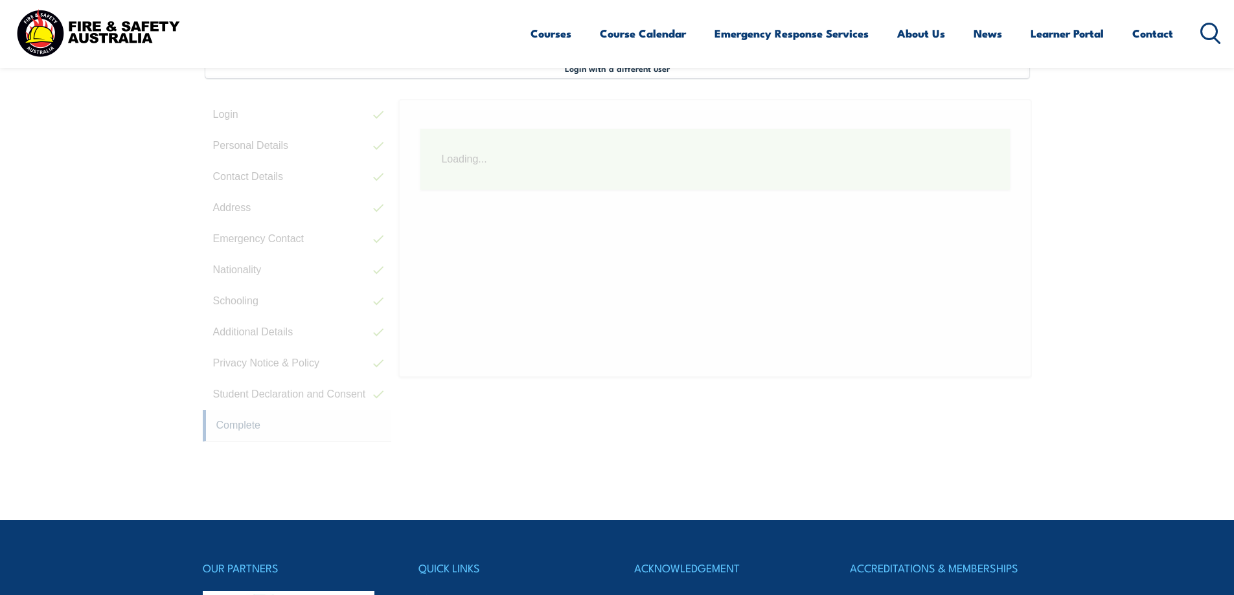
scroll to position [353, 0]
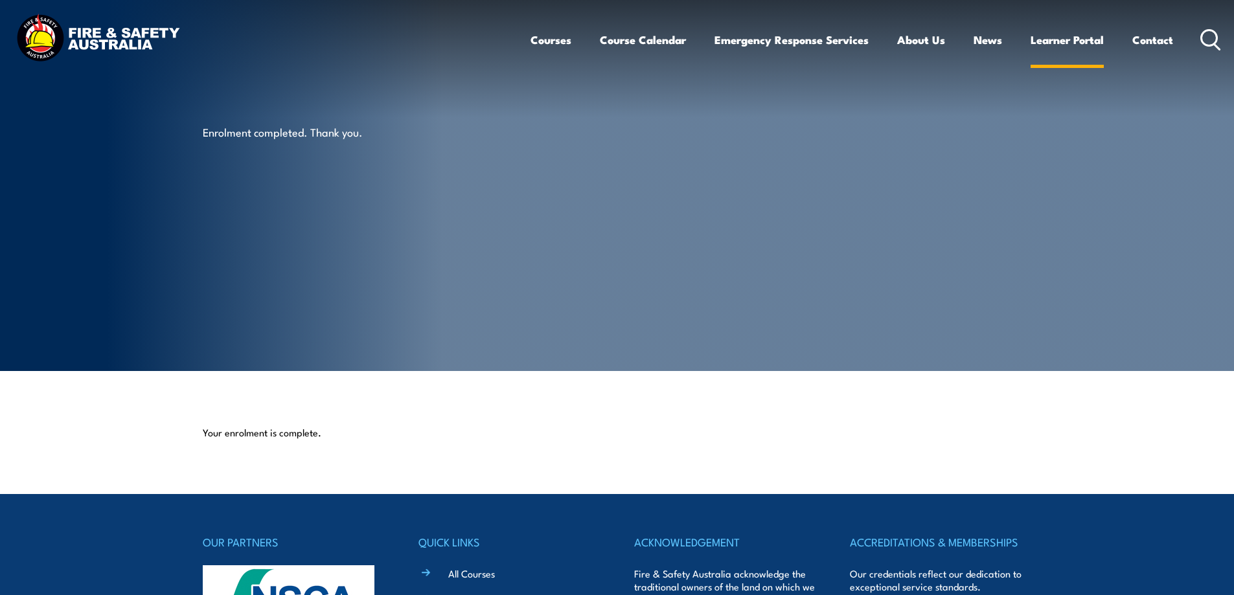
click at [1062, 40] on link "Learner Portal" at bounding box center [1067, 40] width 73 height 34
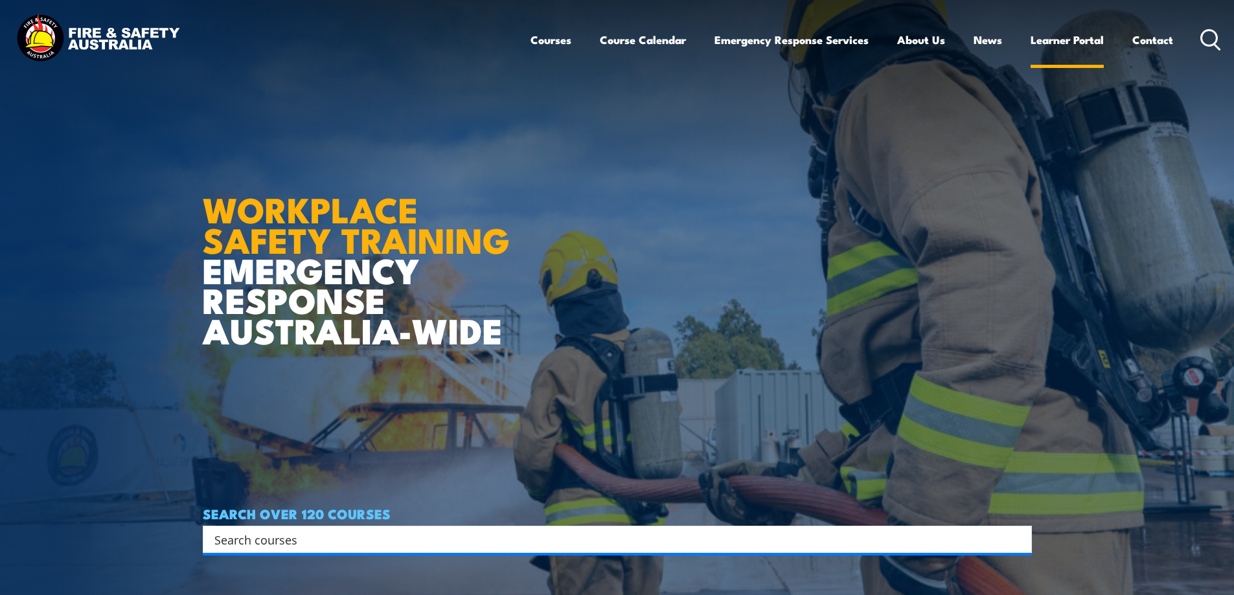
click at [1071, 37] on link "Learner Portal" at bounding box center [1067, 40] width 73 height 34
